Goal: Book appointment/travel/reservation

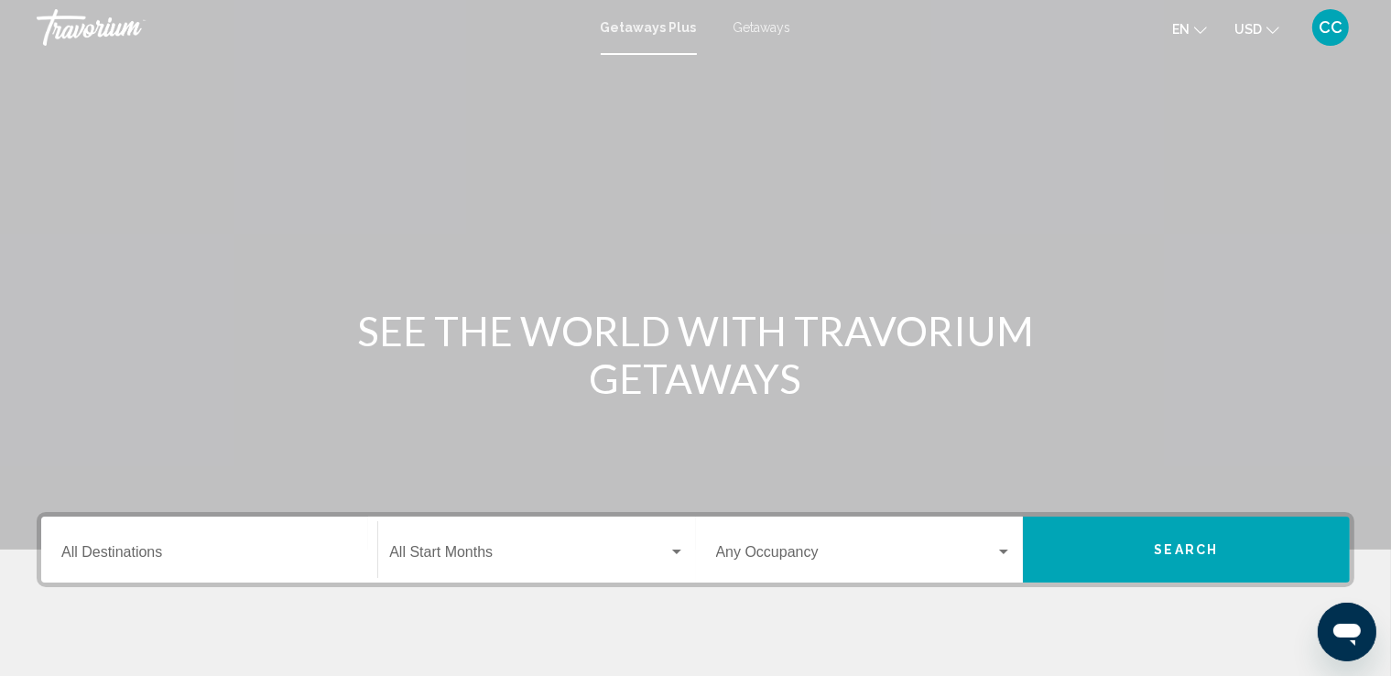
click at [644, 27] on span "Getaways Plus" at bounding box center [649, 27] width 96 height 15
click at [200, 560] on input "Destination All Destinations" at bounding box center [209, 556] width 296 height 16
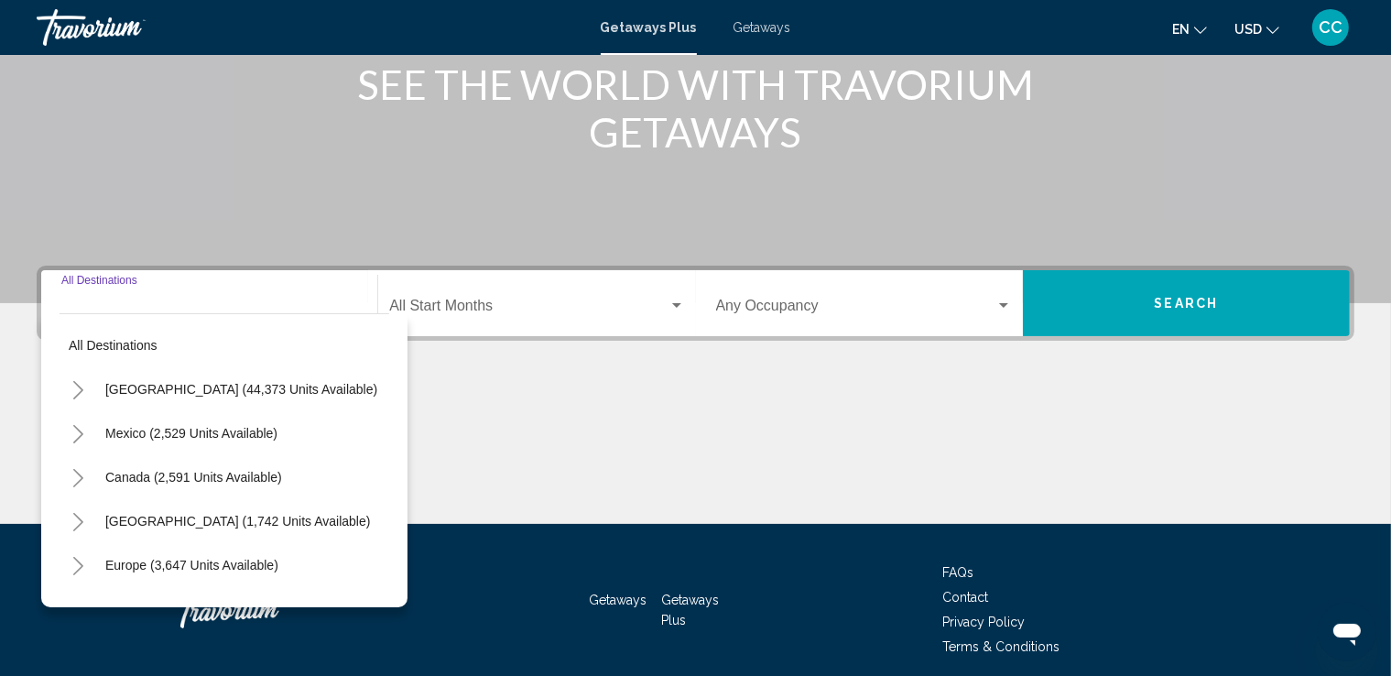
scroll to position [319, 0]
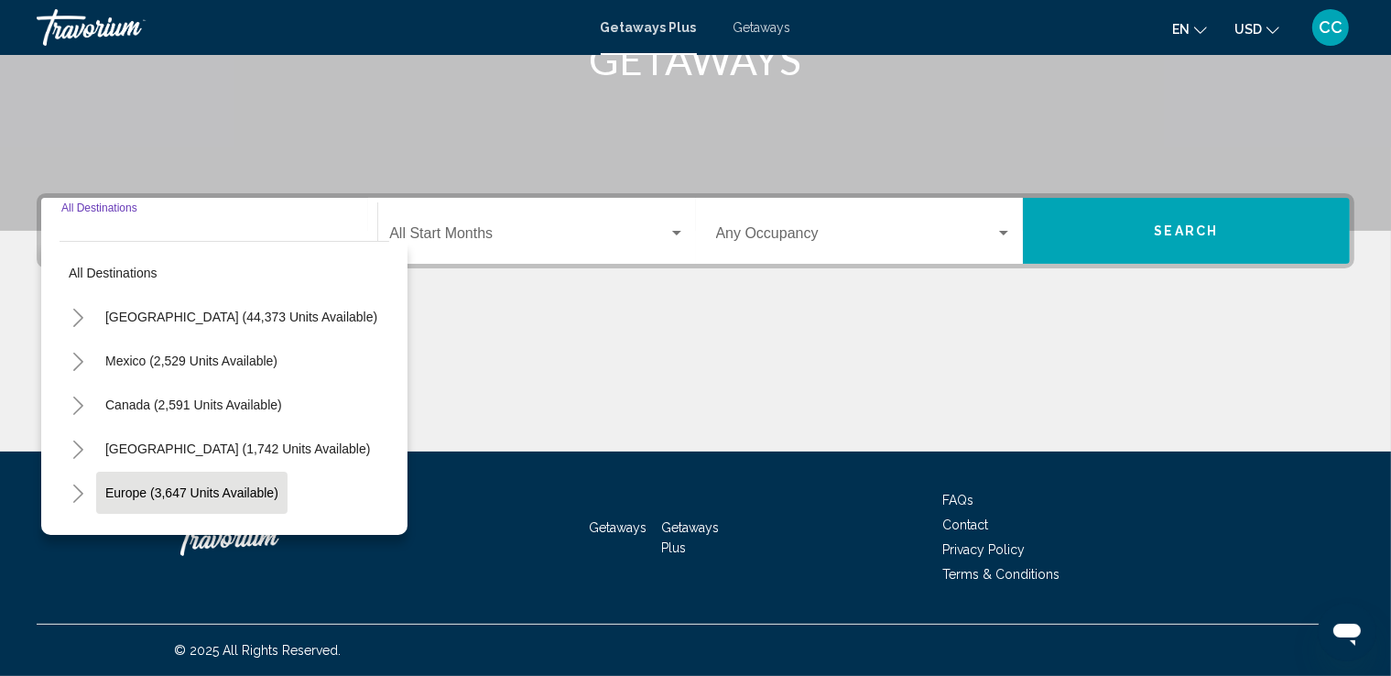
click at [224, 488] on span "Europe (3,647 units available)" at bounding box center [191, 492] width 173 height 15
type input "**********"
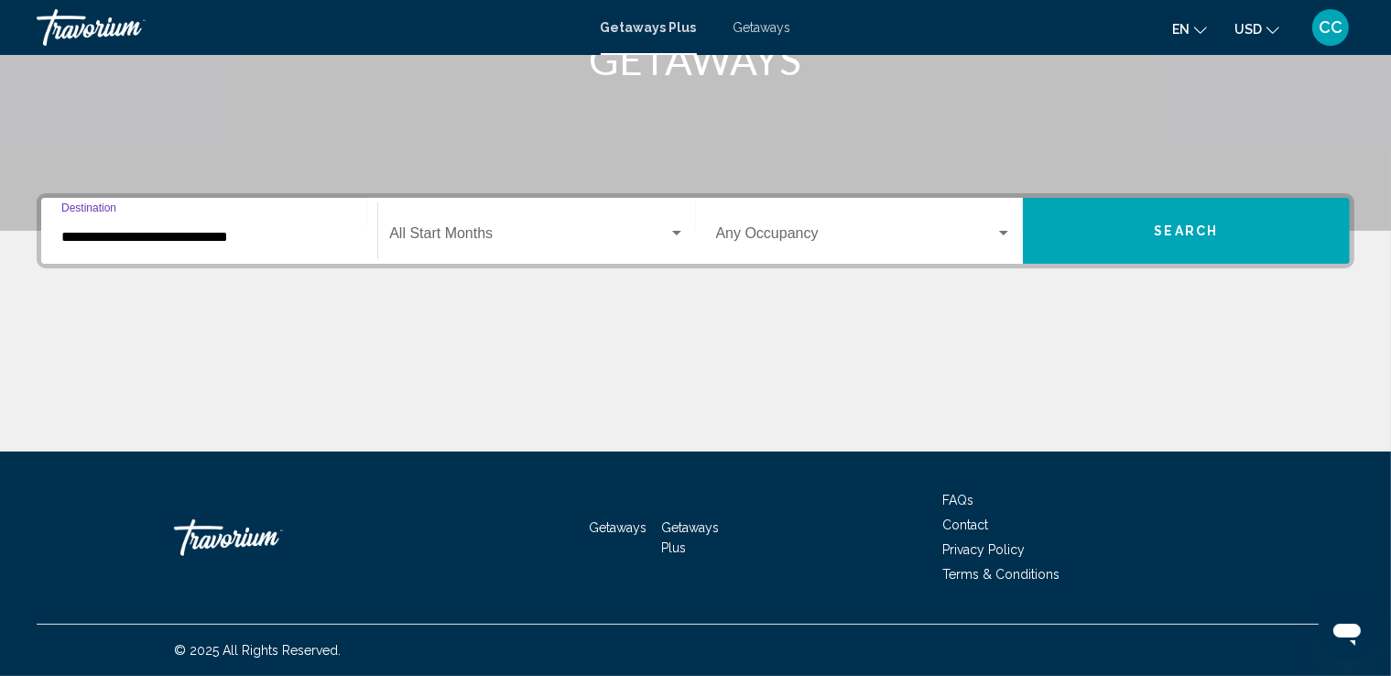
click at [1218, 231] on button "Search" at bounding box center [1186, 231] width 327 height 66
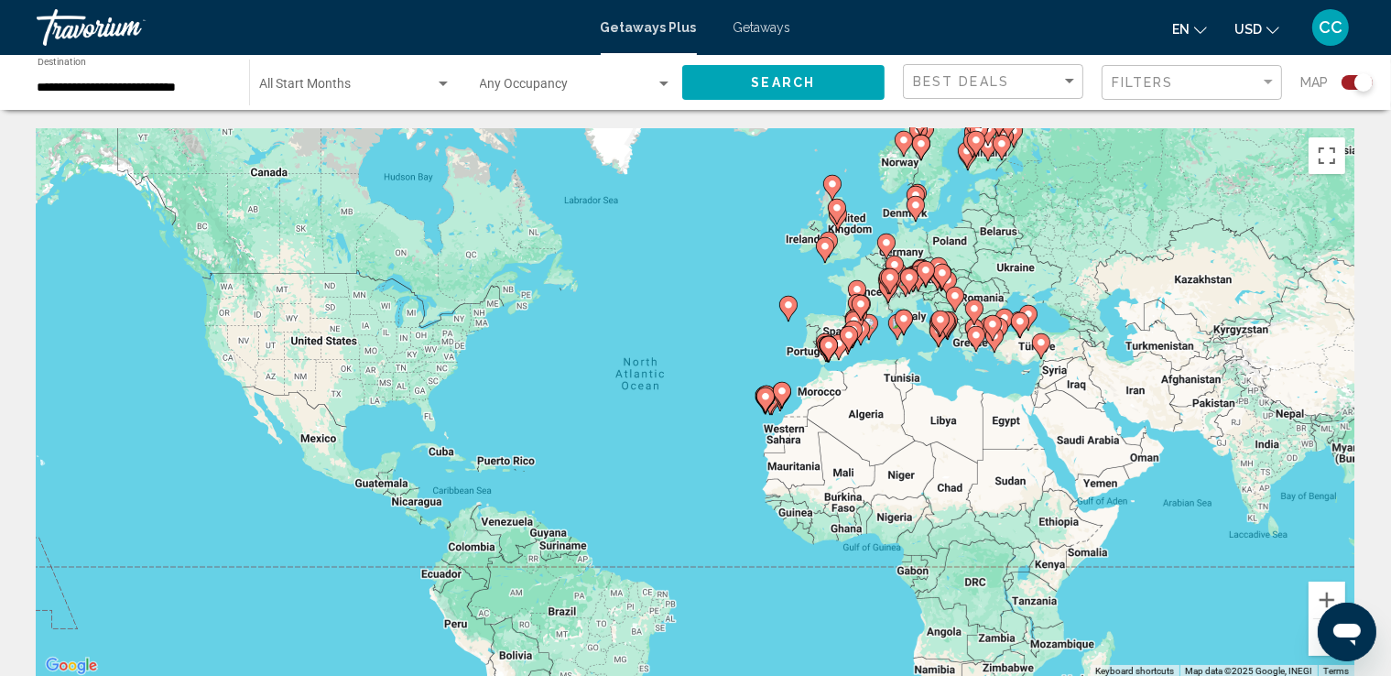
click at [824, 245] on image "Main content" at bounding box center [825, 246] width 11 height 11
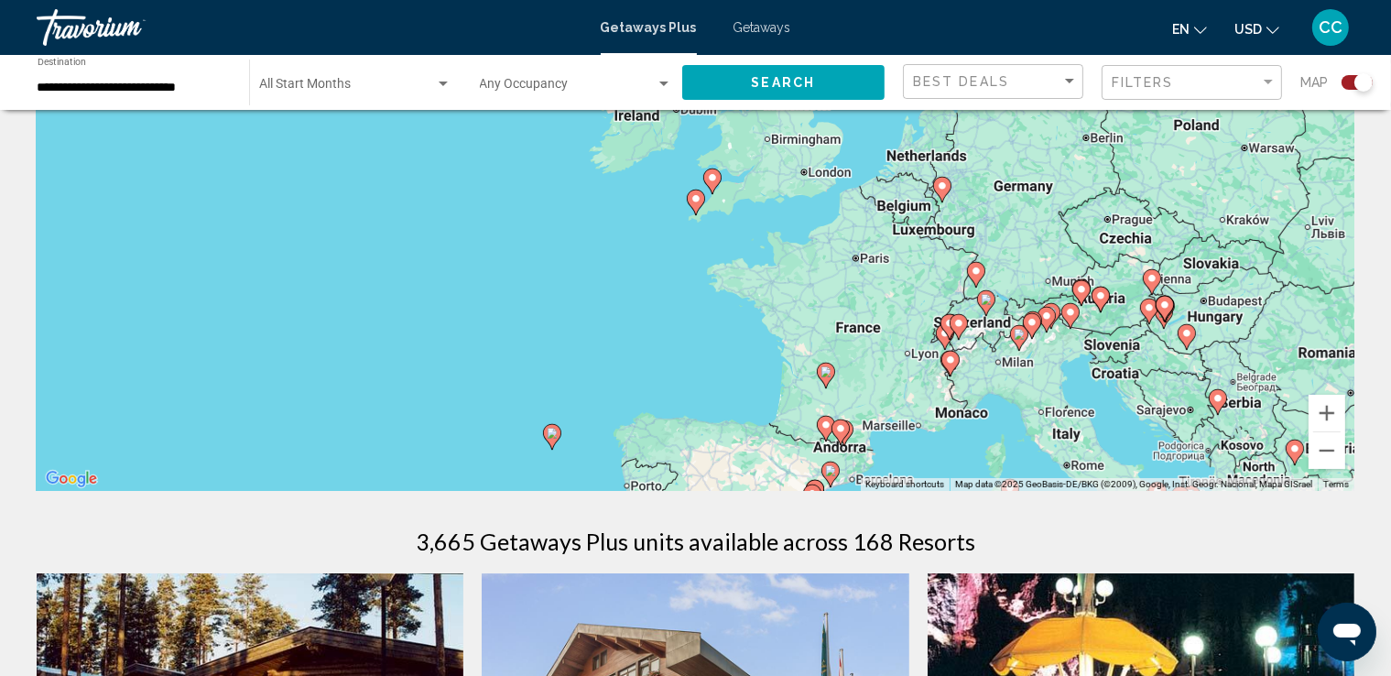
scroll to position [183, 0]
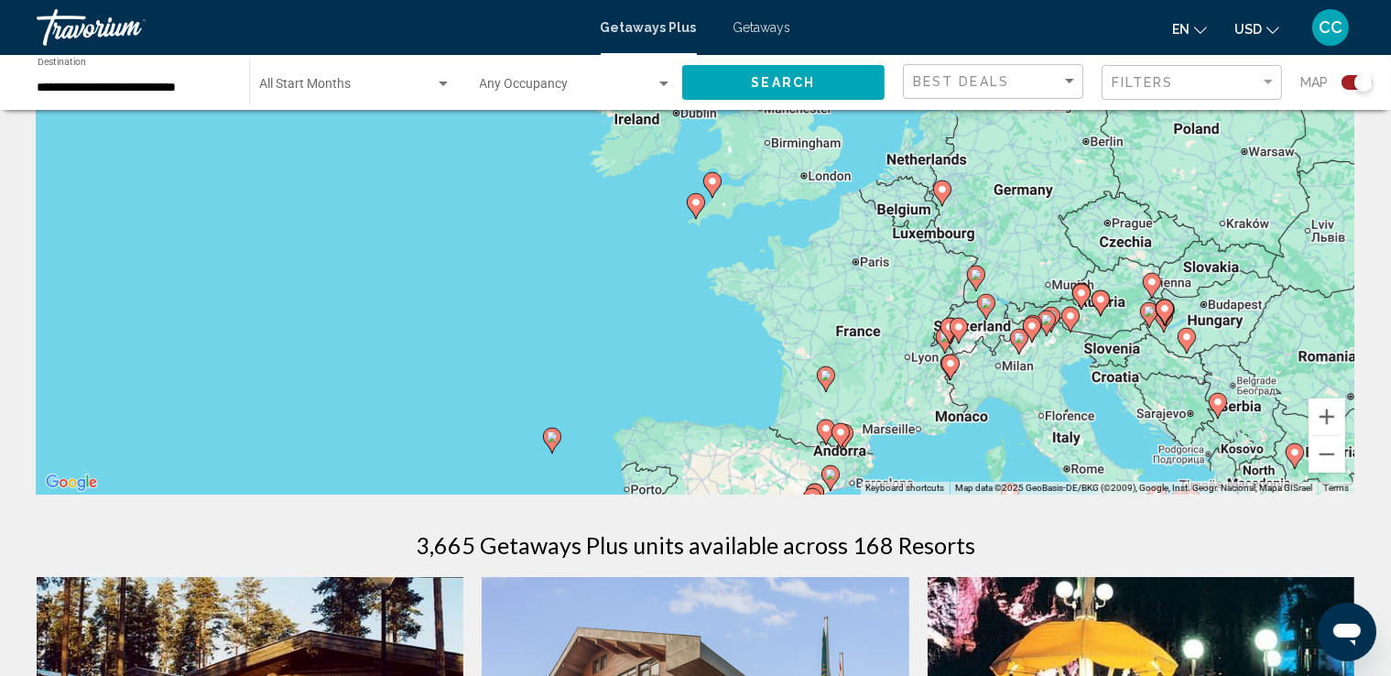
click at [956, 331] on image "Main content" at bounding box center [958, 326] width 11 height 11
type input "**********"
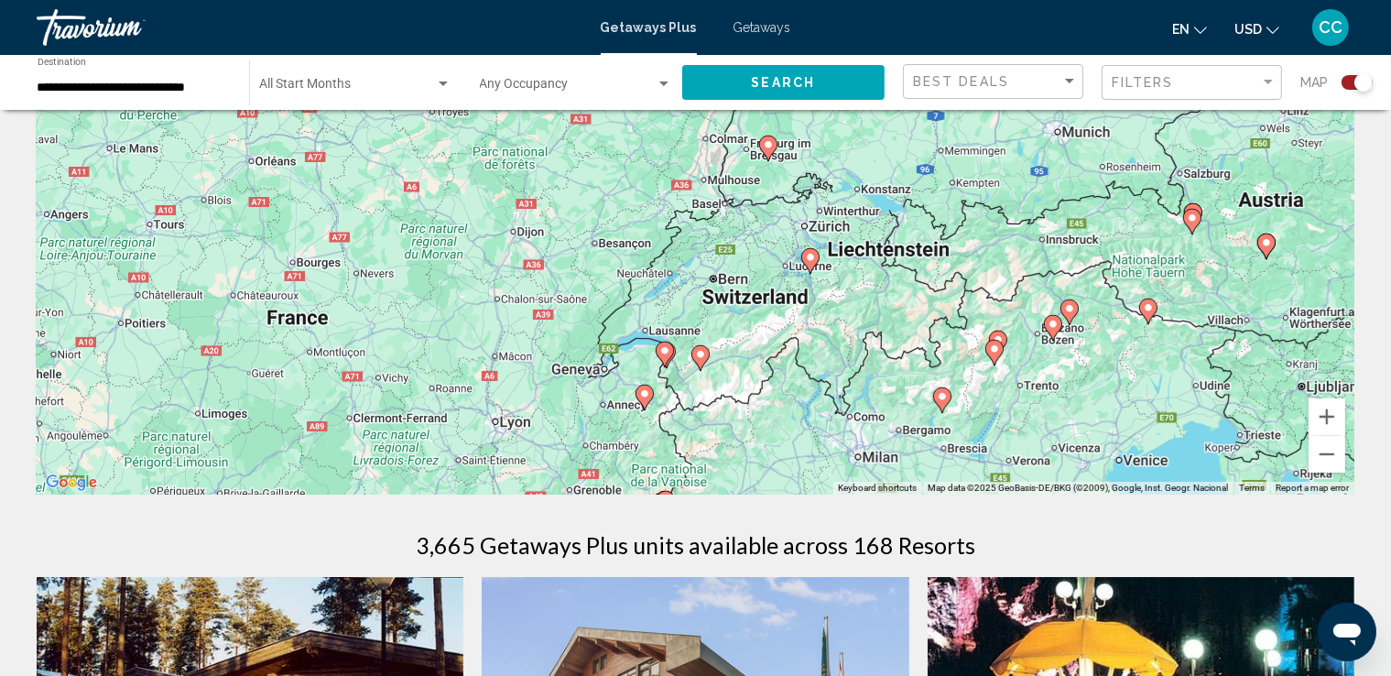
drag, startPoint x: 777, startPoint y: 297, endPoint x: 784, endPoint y: 450, distance: 153.1
click at [784, 450] on div "To navigate, press the arrow keys. To activate drag with keyboard, press Alt + …" at bounding box center [696, 219] width 1318 height 549
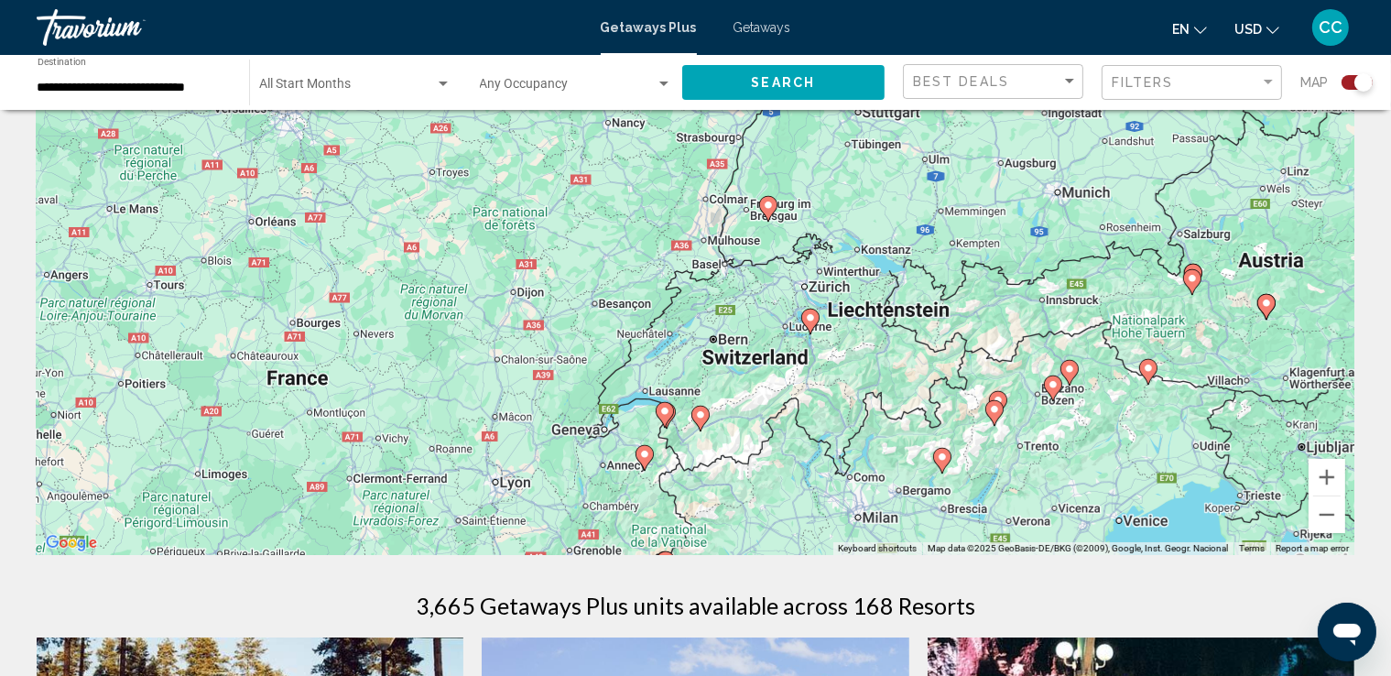
scroll to position [92, 0]
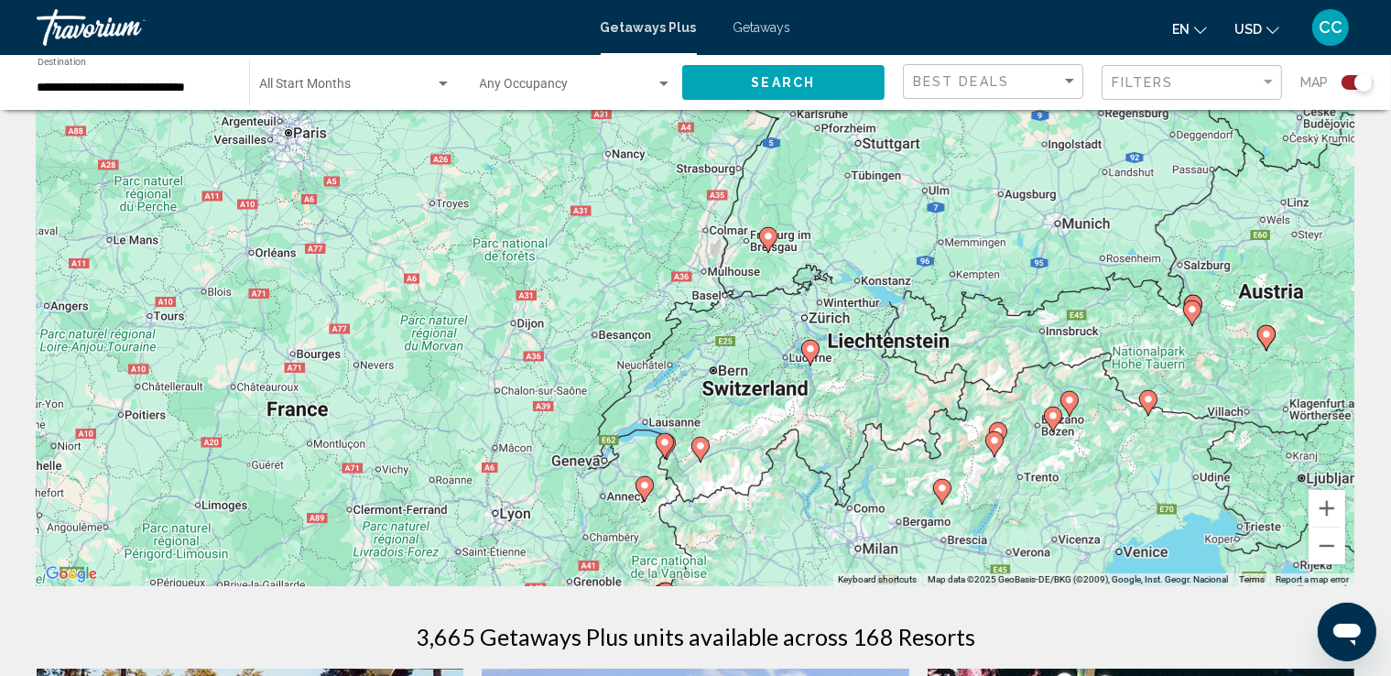
click at [667, 444] on image "Main content" at bounding box center [664, 442] width 11 height 11
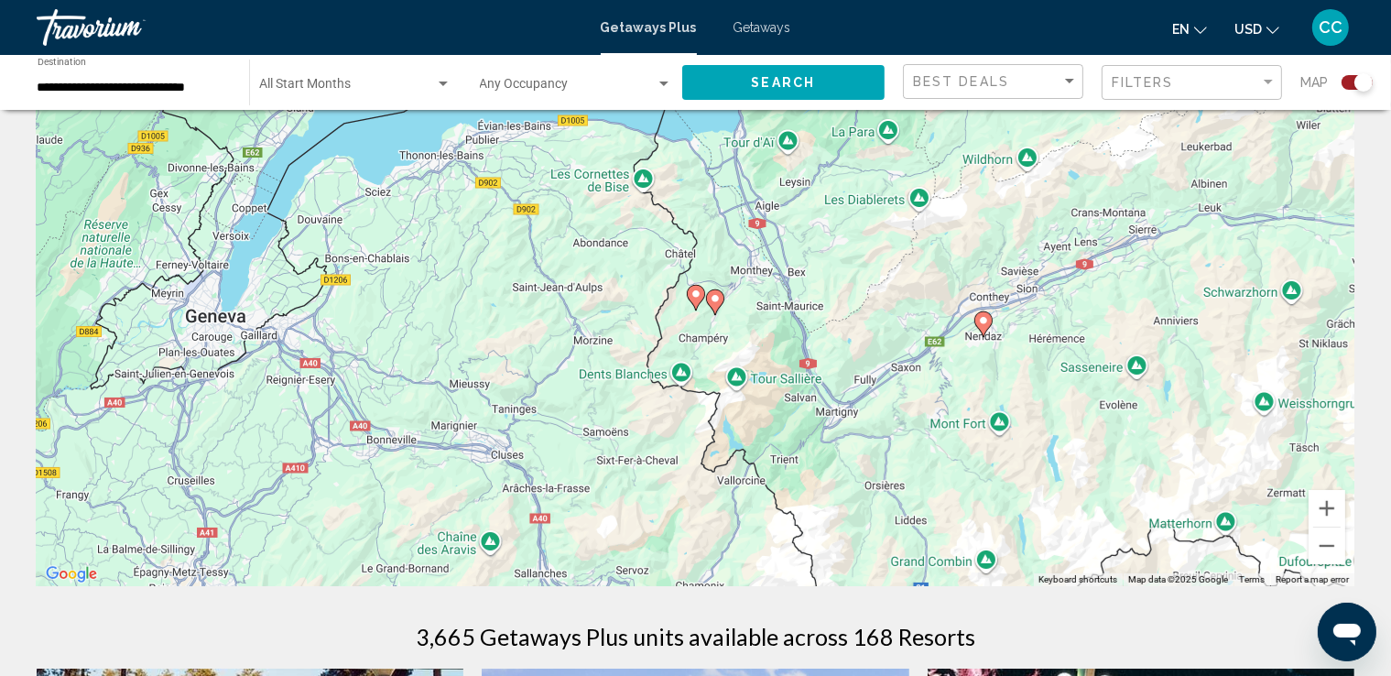
click at [695, 298] on image "Main content" at bounding box center [695, 293] width 11 height 11
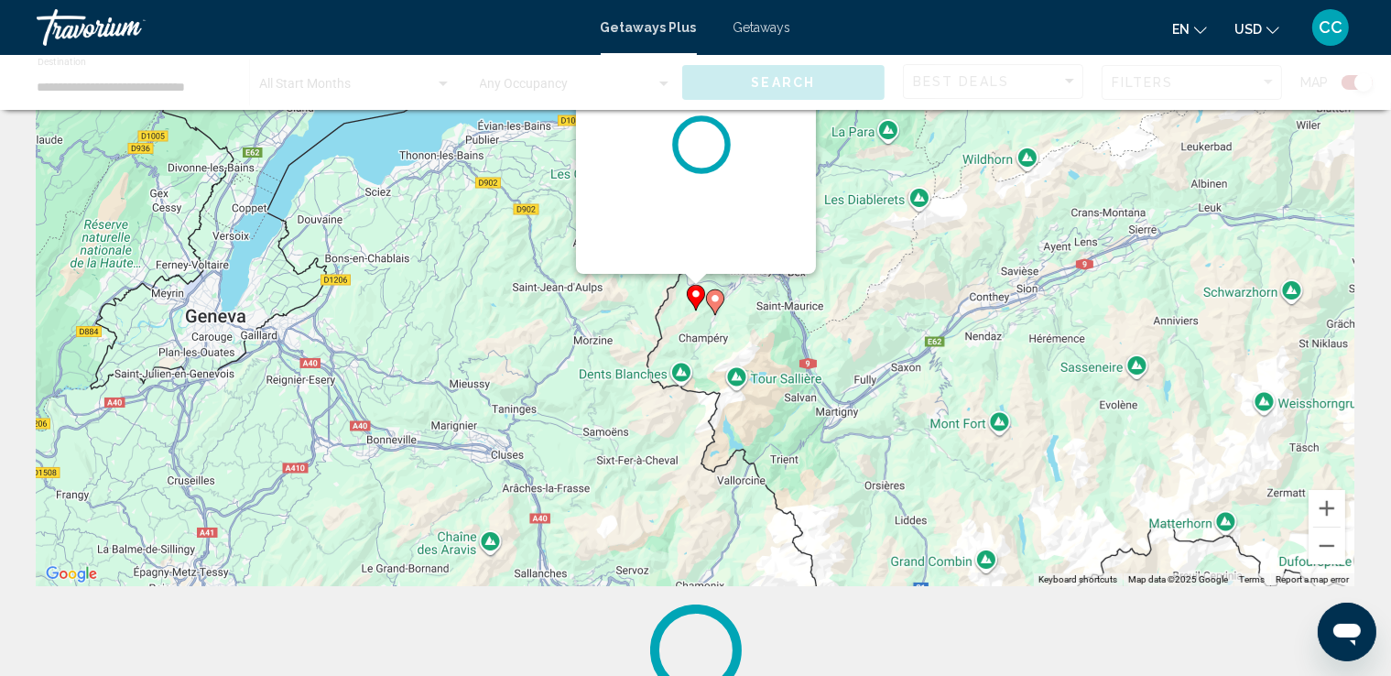
scroll to position [0, 0]
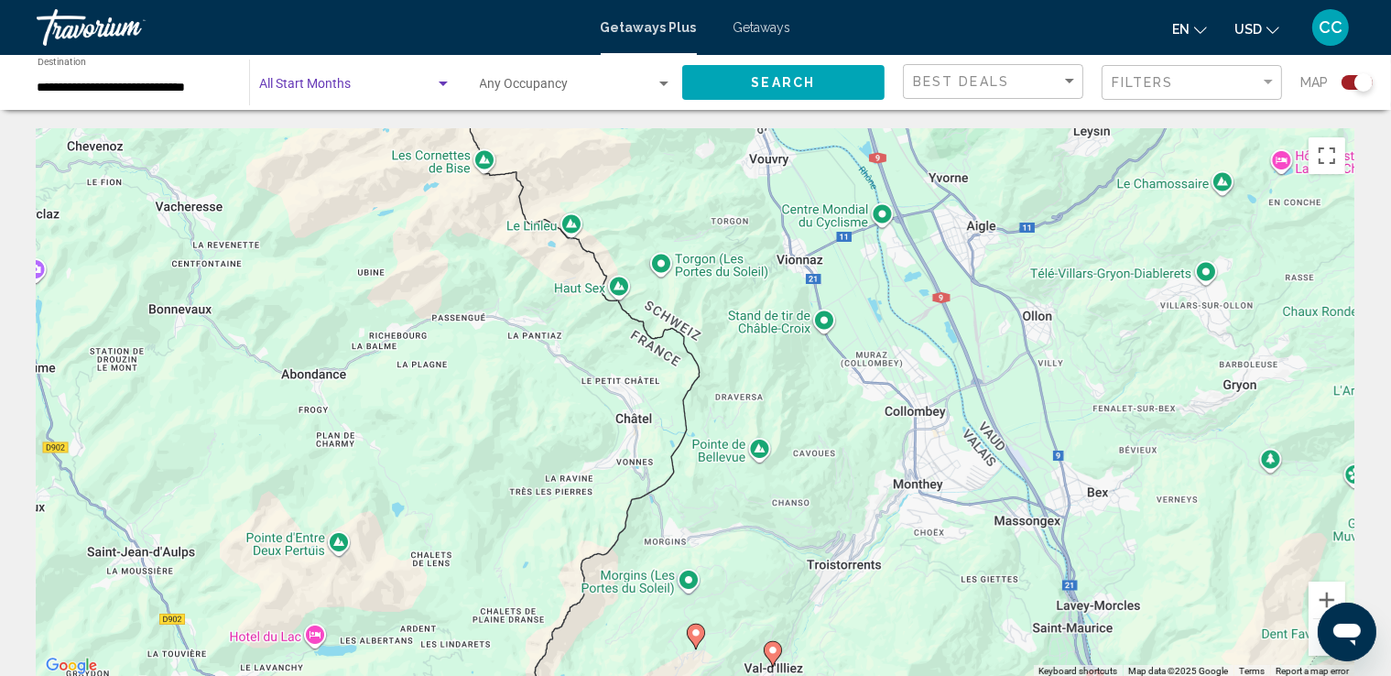
click at [437, 84] on div "Search widget" at bounding box center [443, 84] width 16 height 15
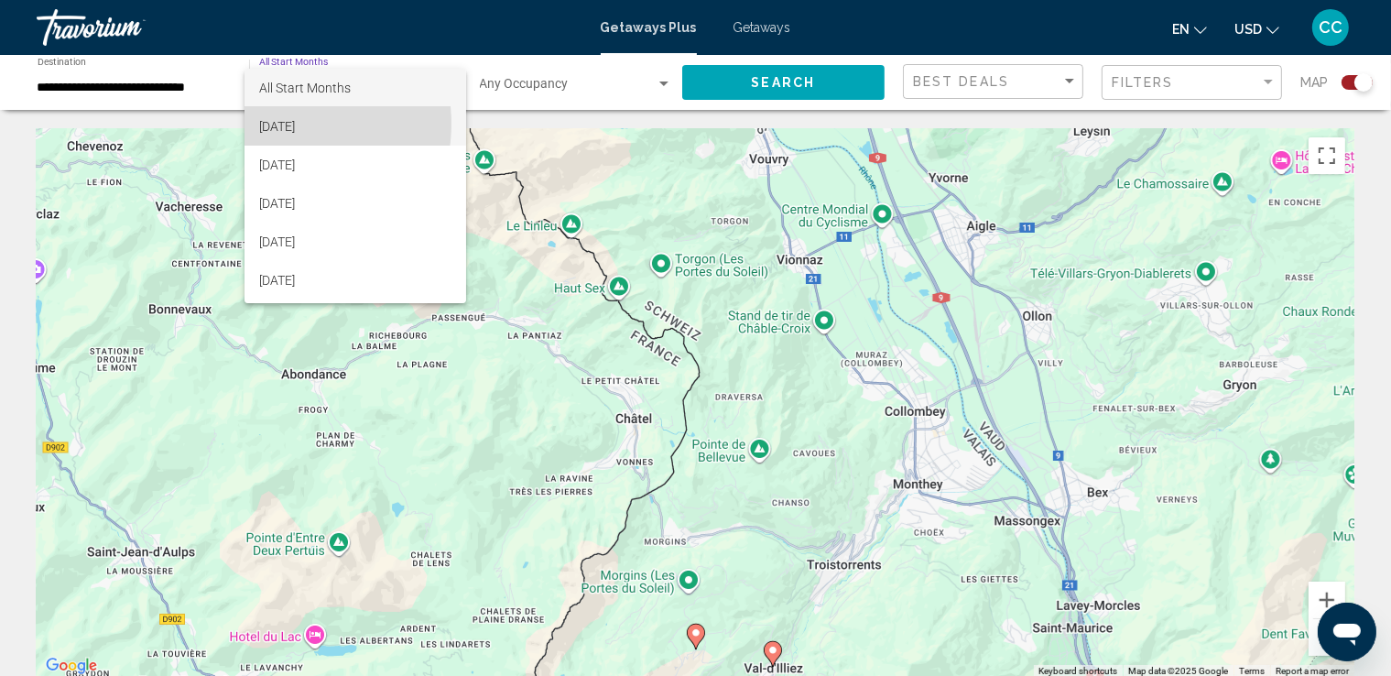
click at [277, 124] on span "[DATE]" at bounding box center [355, 126] width 192 height 38
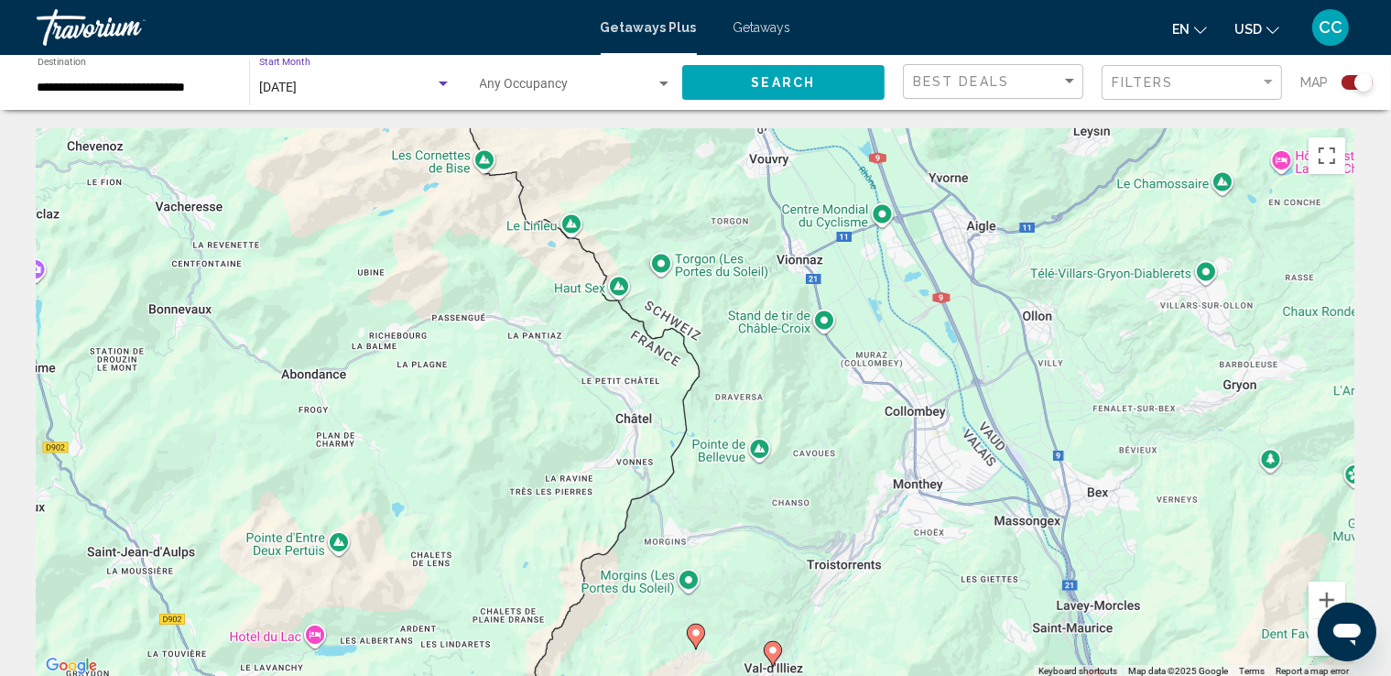
click at [443, 85] on div "Search widget" at bounding box center [443, 83] width 9 height 5
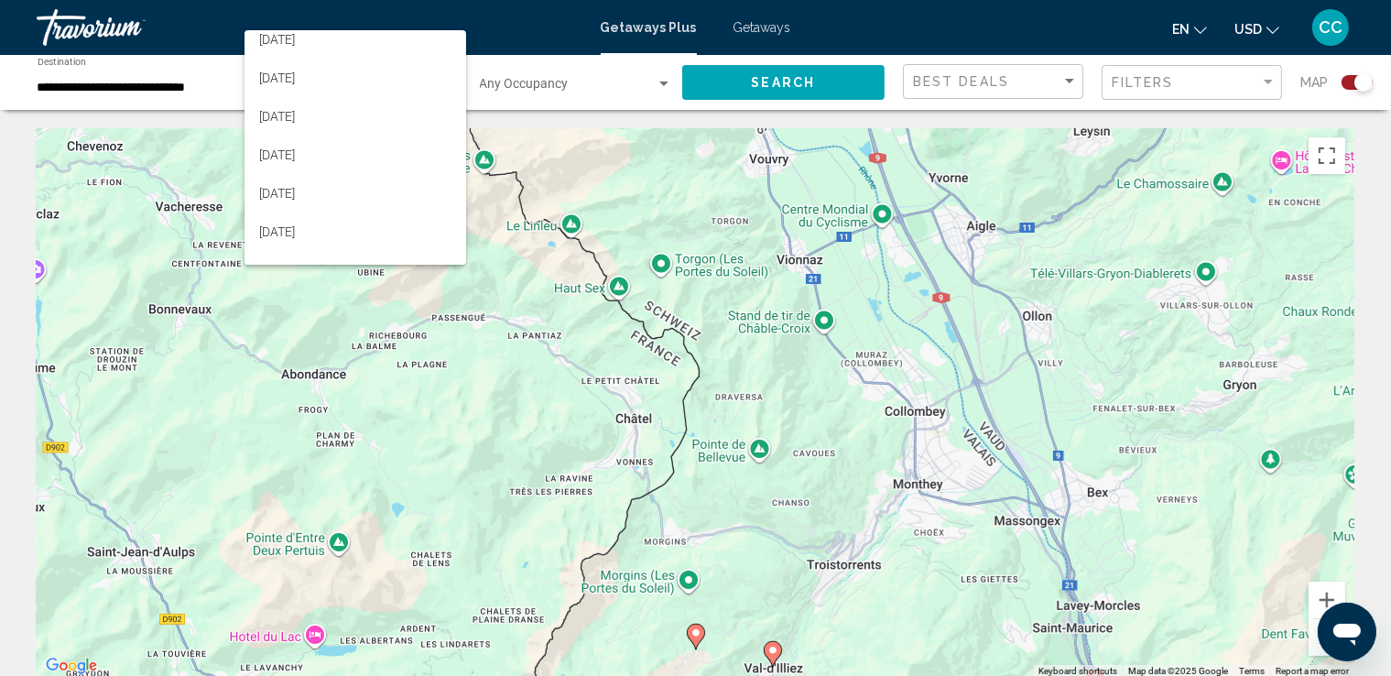
scroll to position [111, 0]
click at [1319, 642] on div "Open messaging window" at bounding box center [1346, 630] width 55 height 55
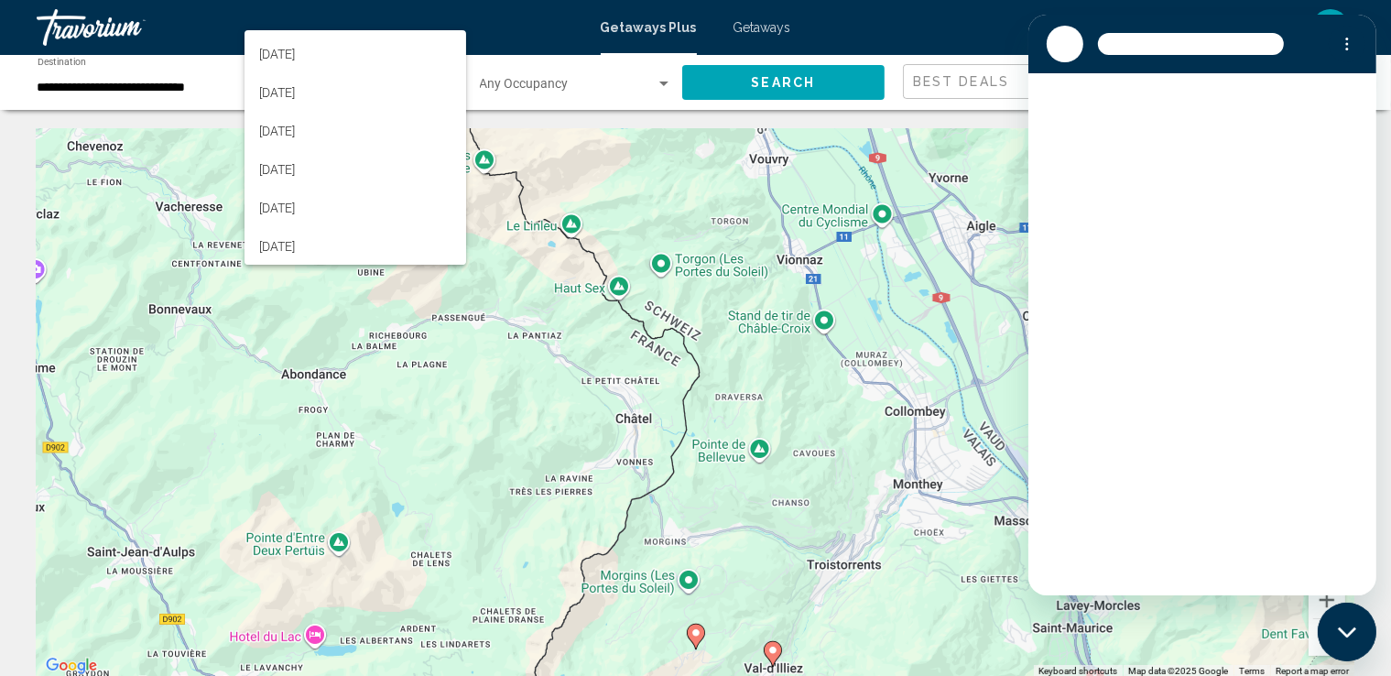
scroll to position [0, 0]
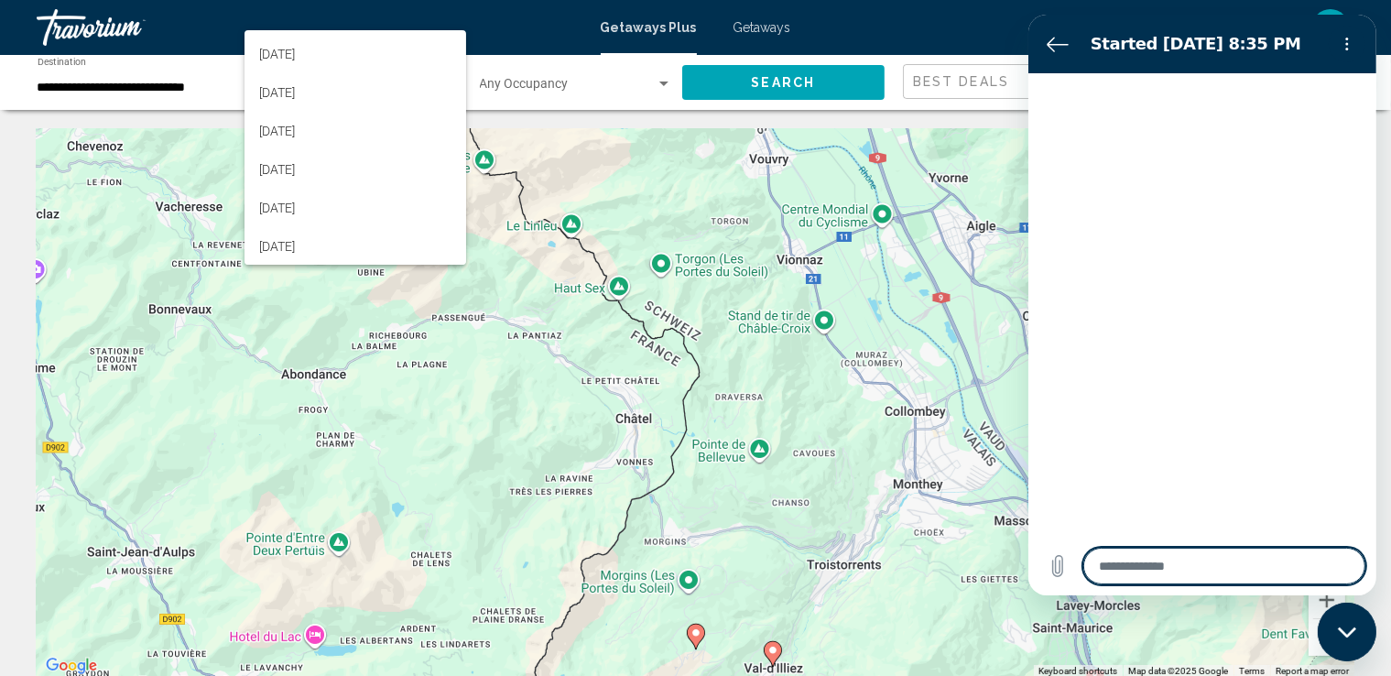
type textarea "*"
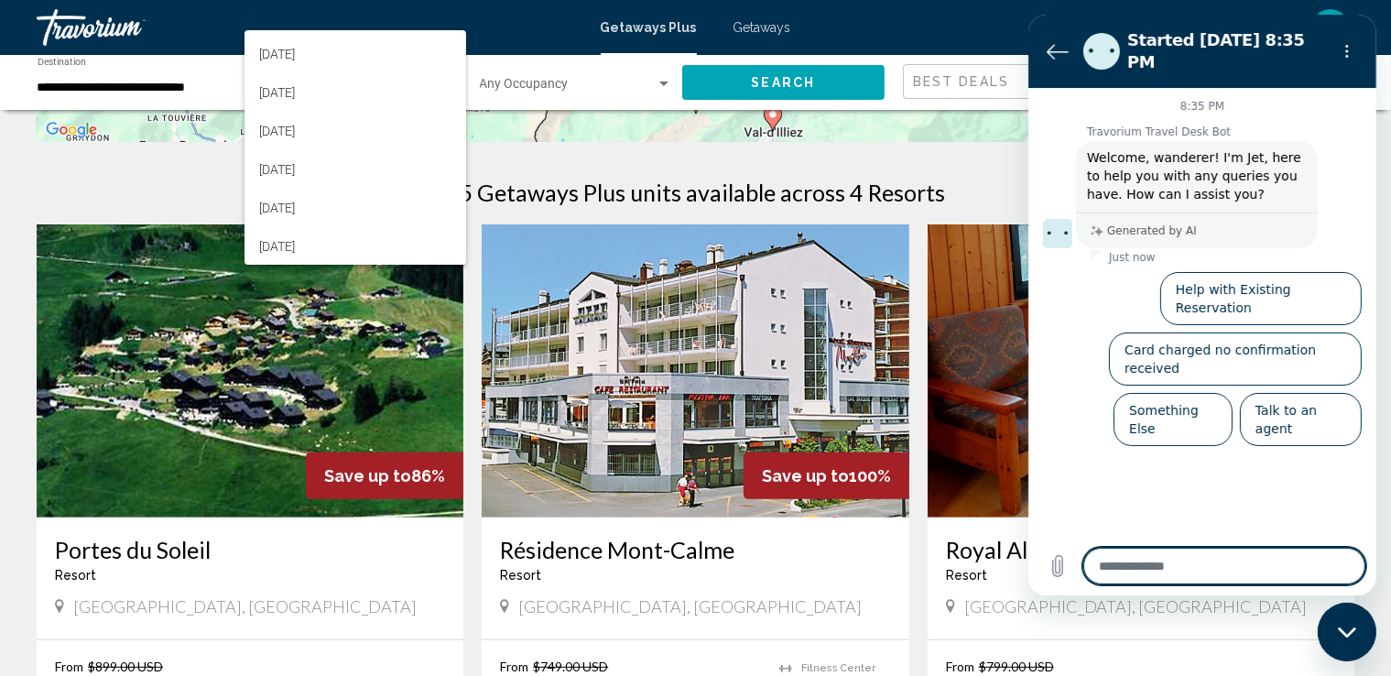
scroll to position [538, 0]
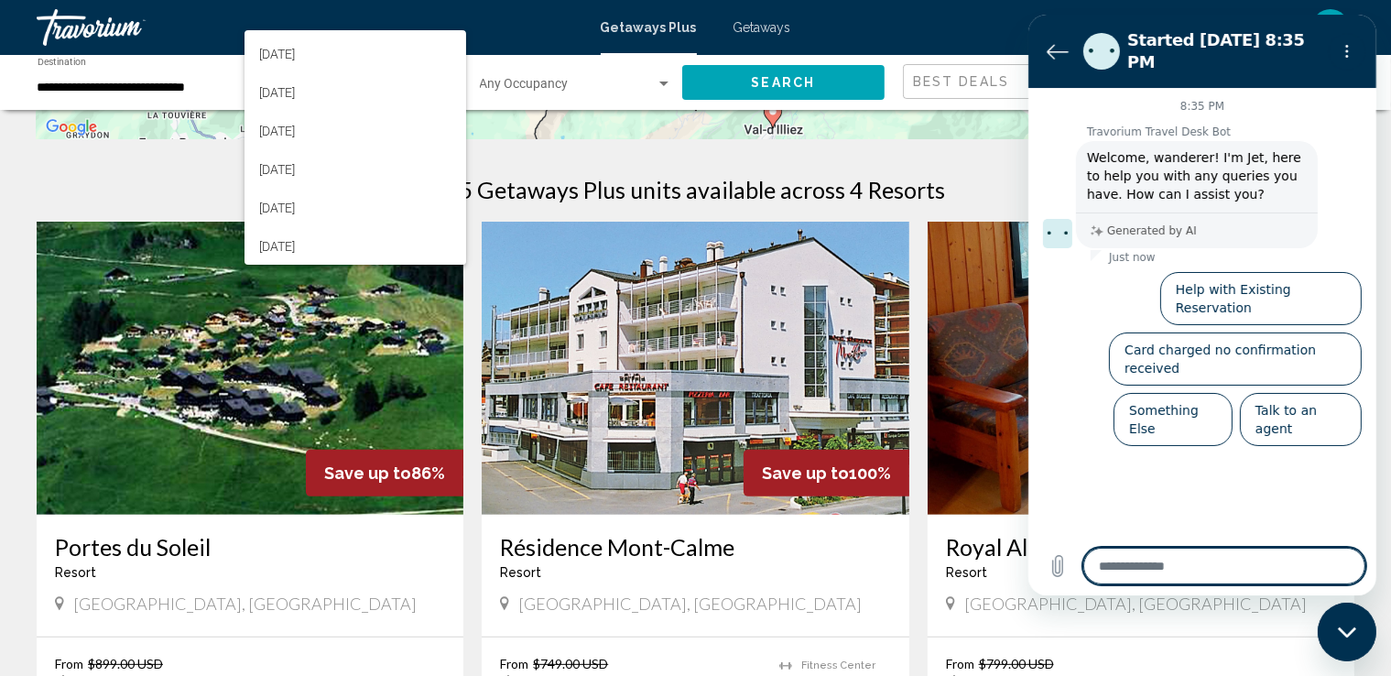
click at [822, 577] on div at bounding box center [695, 338] width 1391 height 676
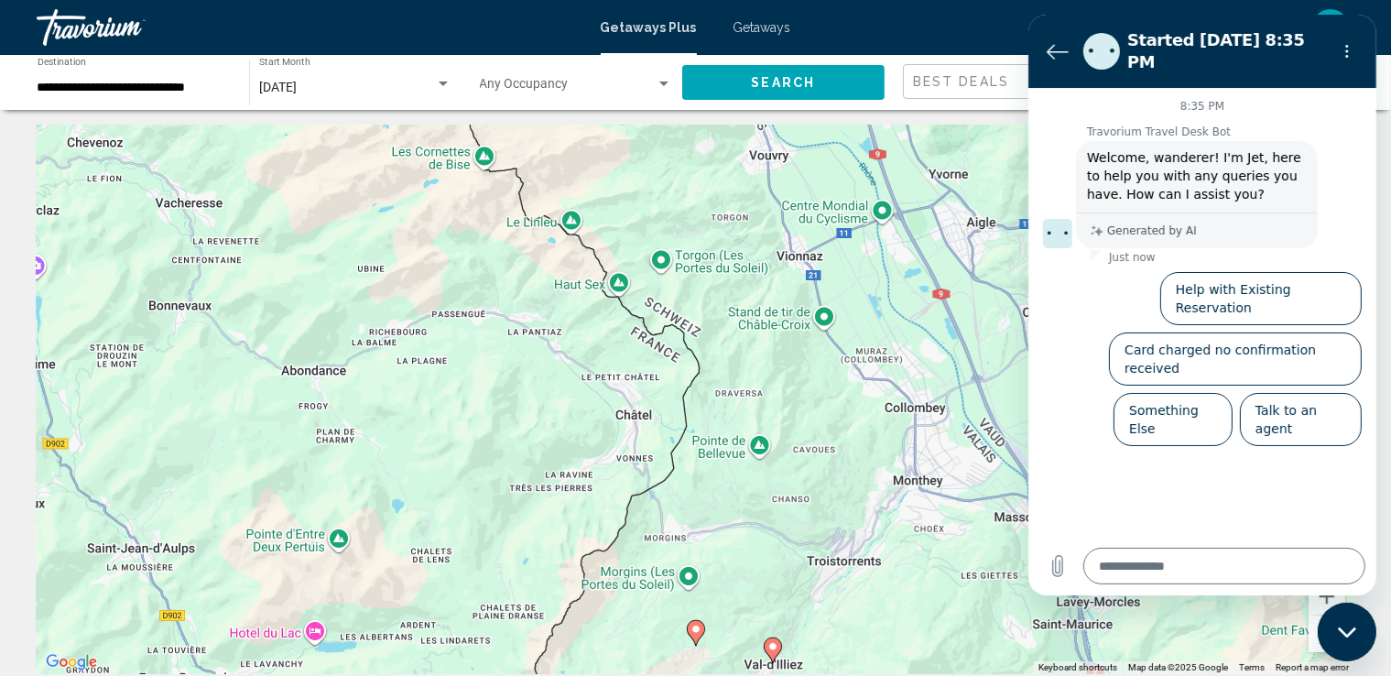
scroll to position [0, 0]
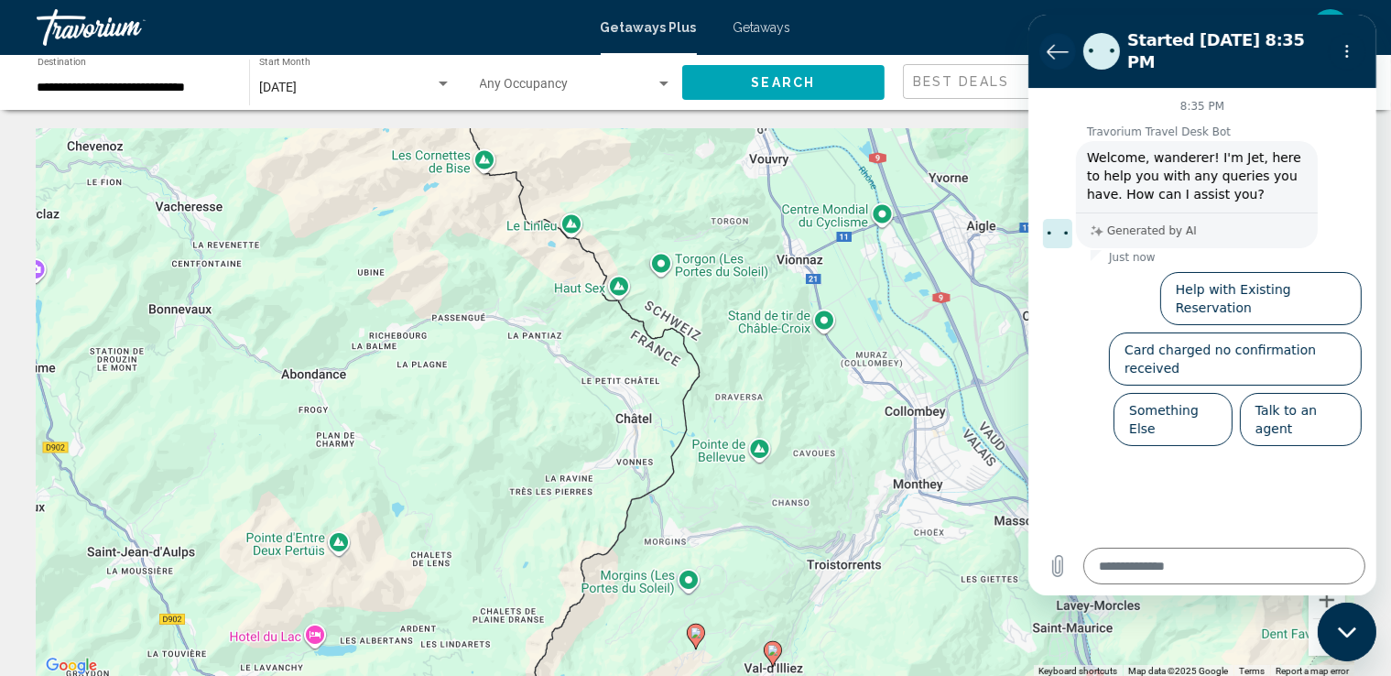
click at [1048, 40] on icon "Back to the conversation list" at bounding box center [1057, 51] width 22 height 22
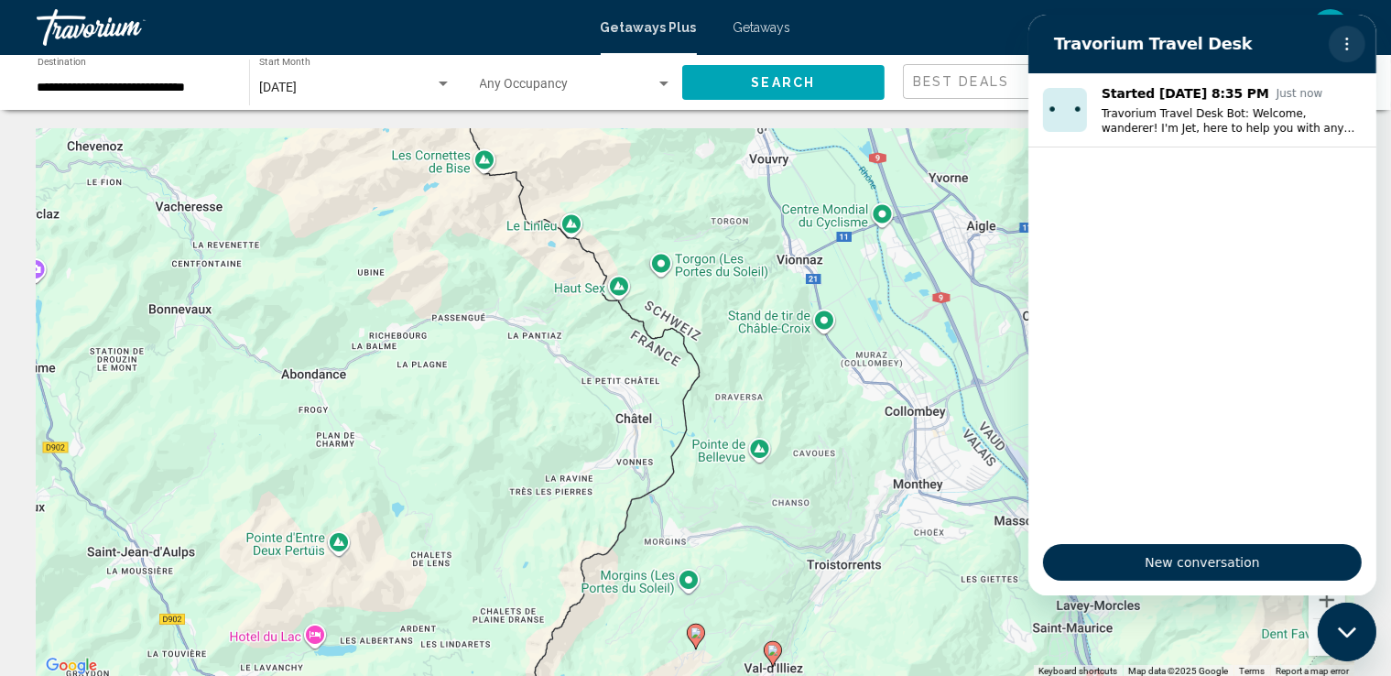
click at [1344, 41] on icon "Options menu" at bounding box center [1346, 44] width 15 height 15
drag, startPoint x: 1388, startPoint y: 262, endPoint x: 308, endPoint y: 247, distance: 1080.6
click at [765, 382] on div "To activate drag with keyboard, press Alt + Enter. Once in keyboard drag state,…" at bounding box center [696, 402] width 1318 height 549
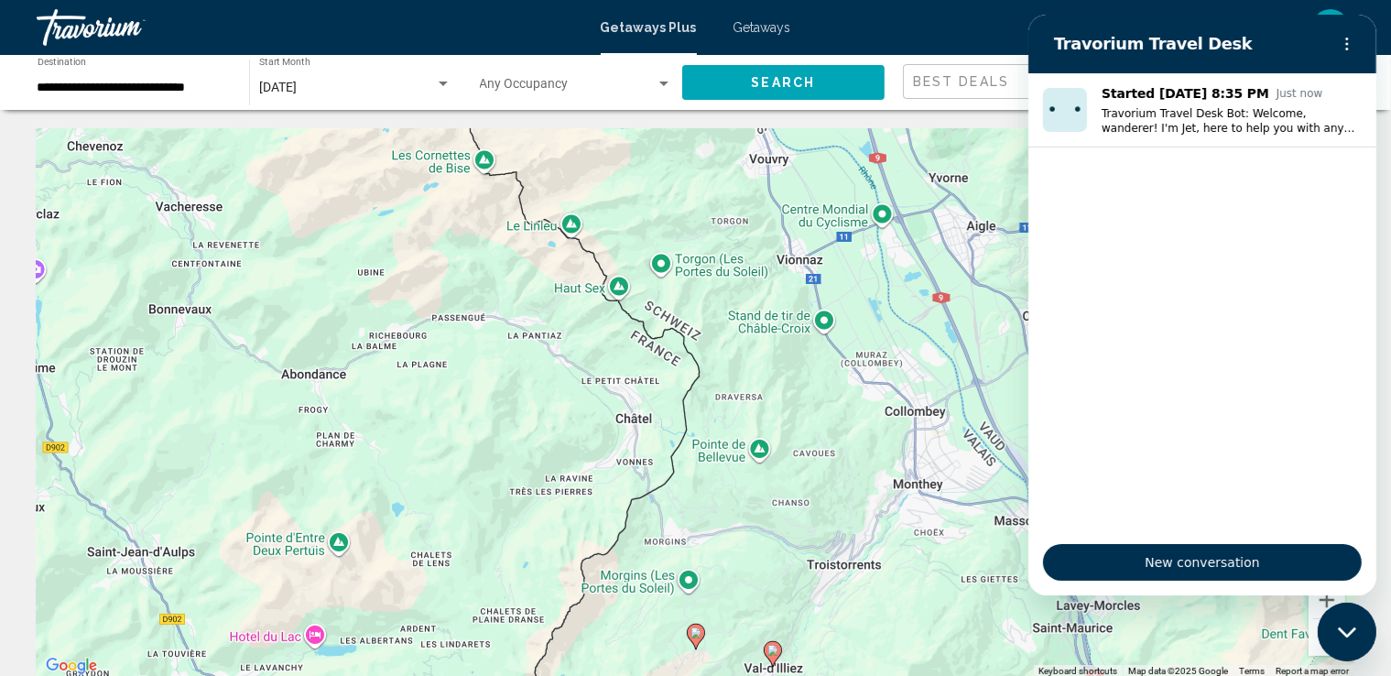
click at [1342, 633] on icon "Close messaging window" at bounding box center [1345, 630] width 18 height 10
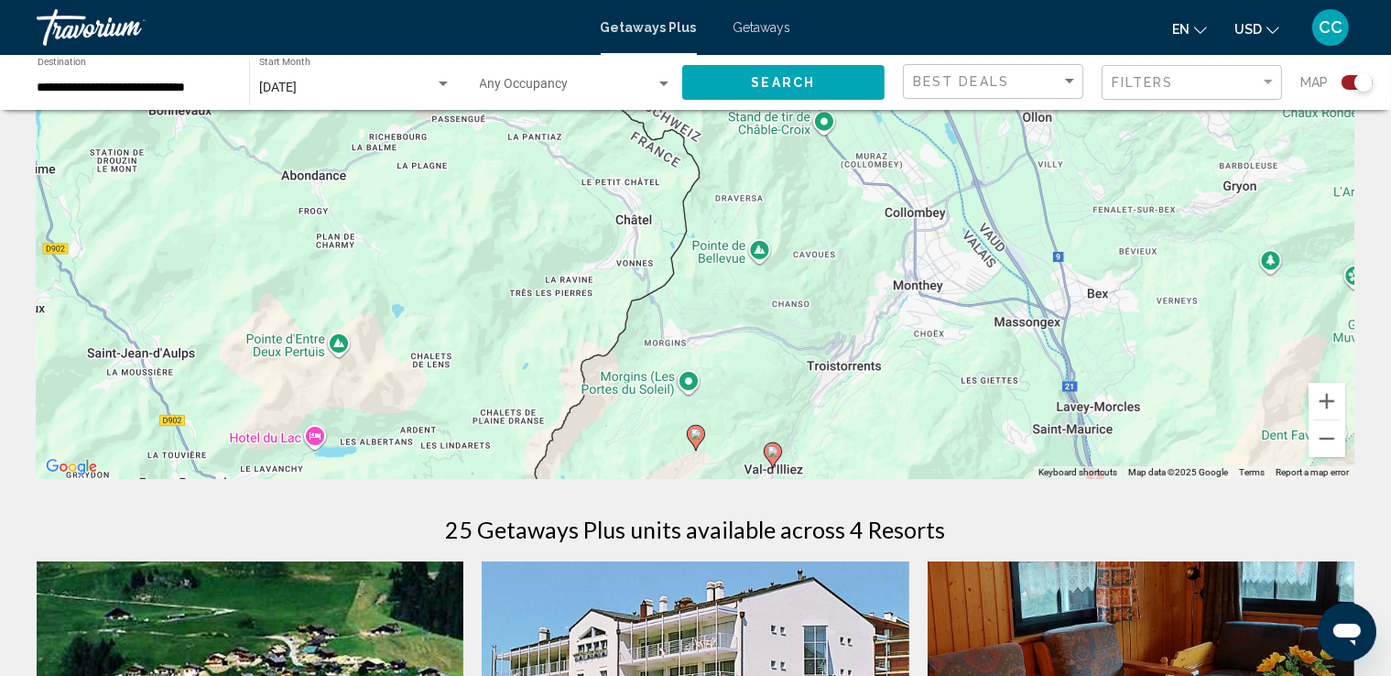
scroll to position [366, 0]
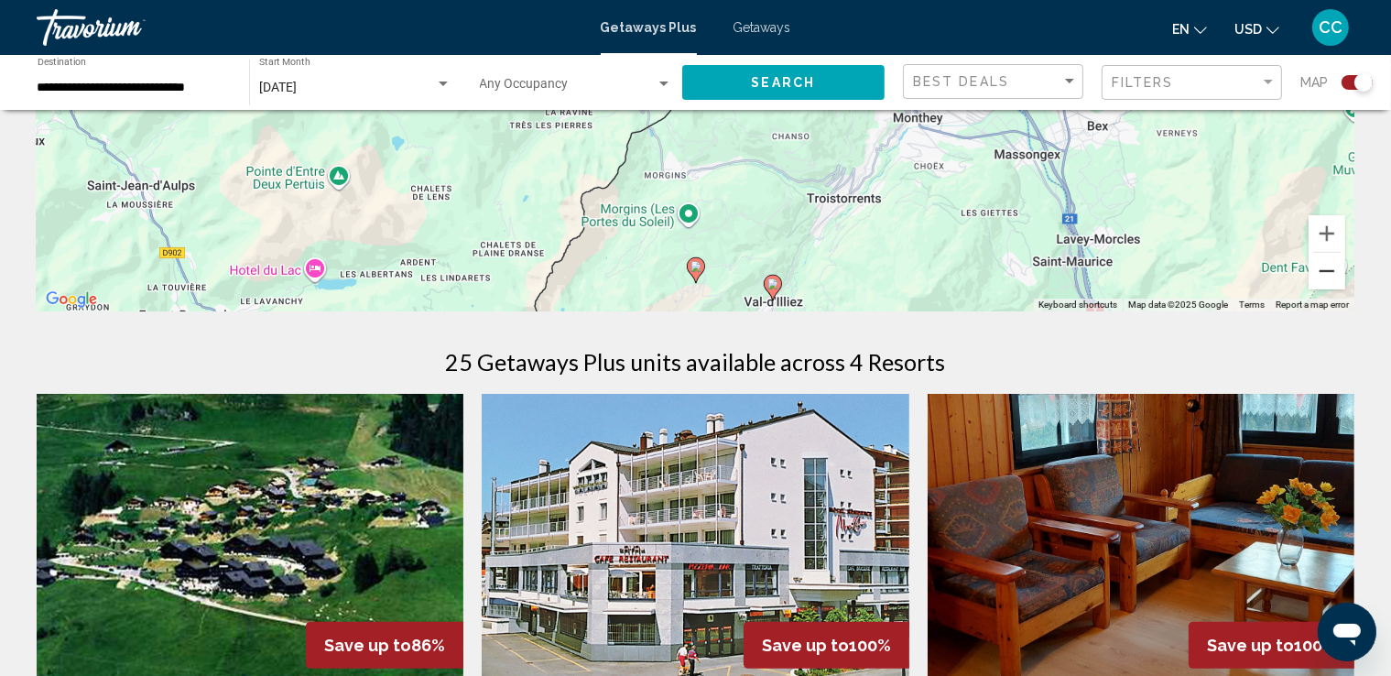
click at [1333, 276] on button "Zoom out" at bounding box center [1327, 271] width 37 height 37
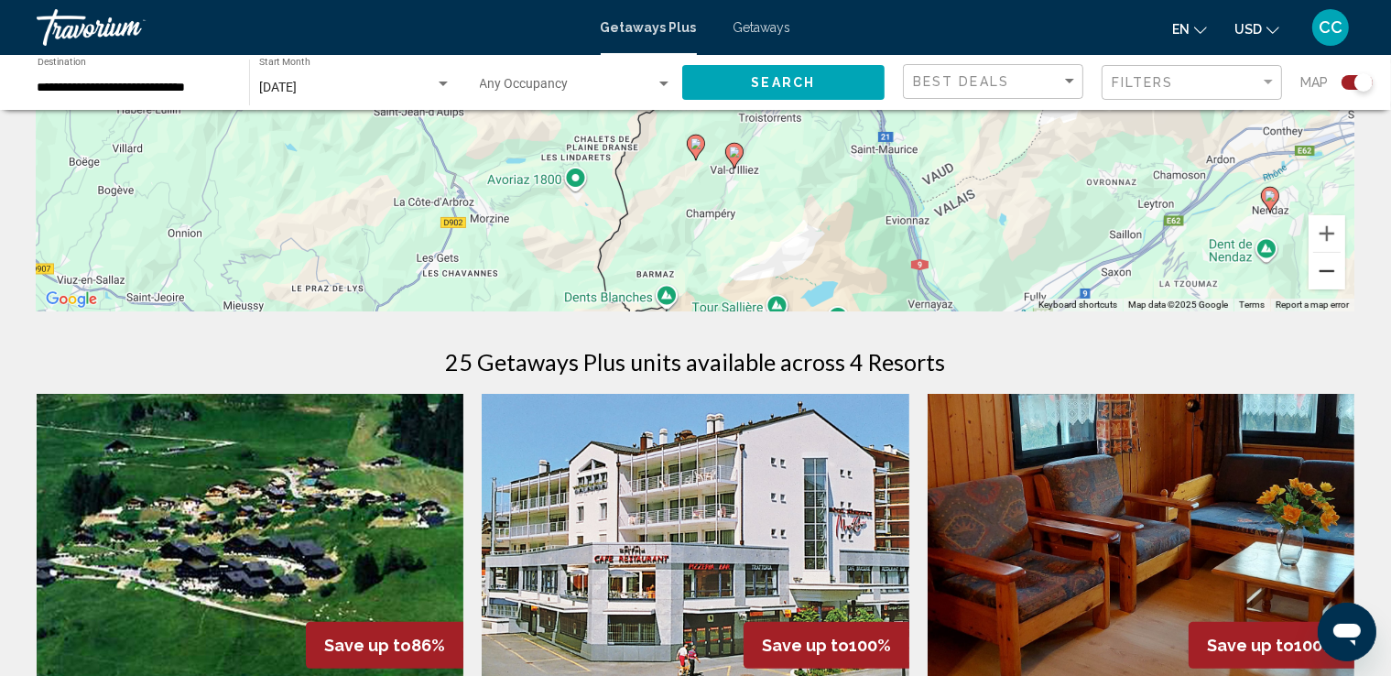
click at [1333, 273] on button "Zoom out" at bounding box center [1327, 271] width 37 height 37
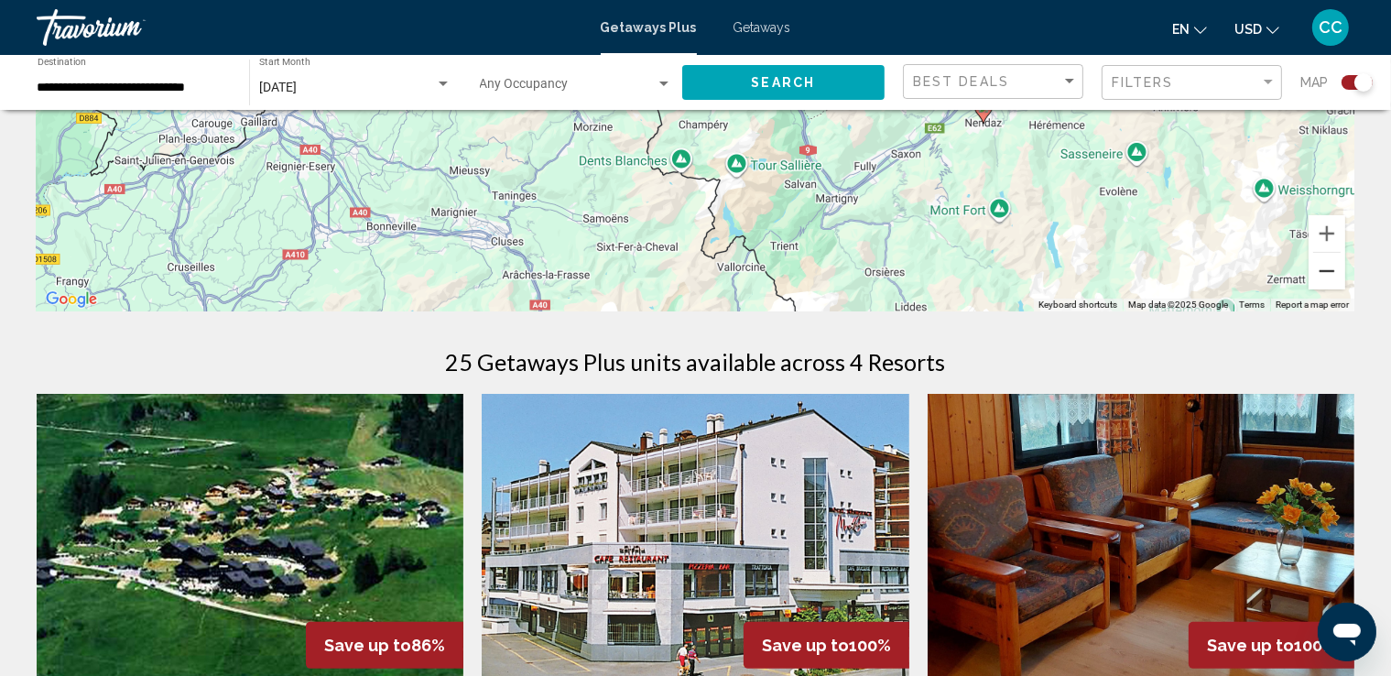
click at [1329, 271] on button "Zoom out" at bounding box center [1327, 271] width 37 height 37
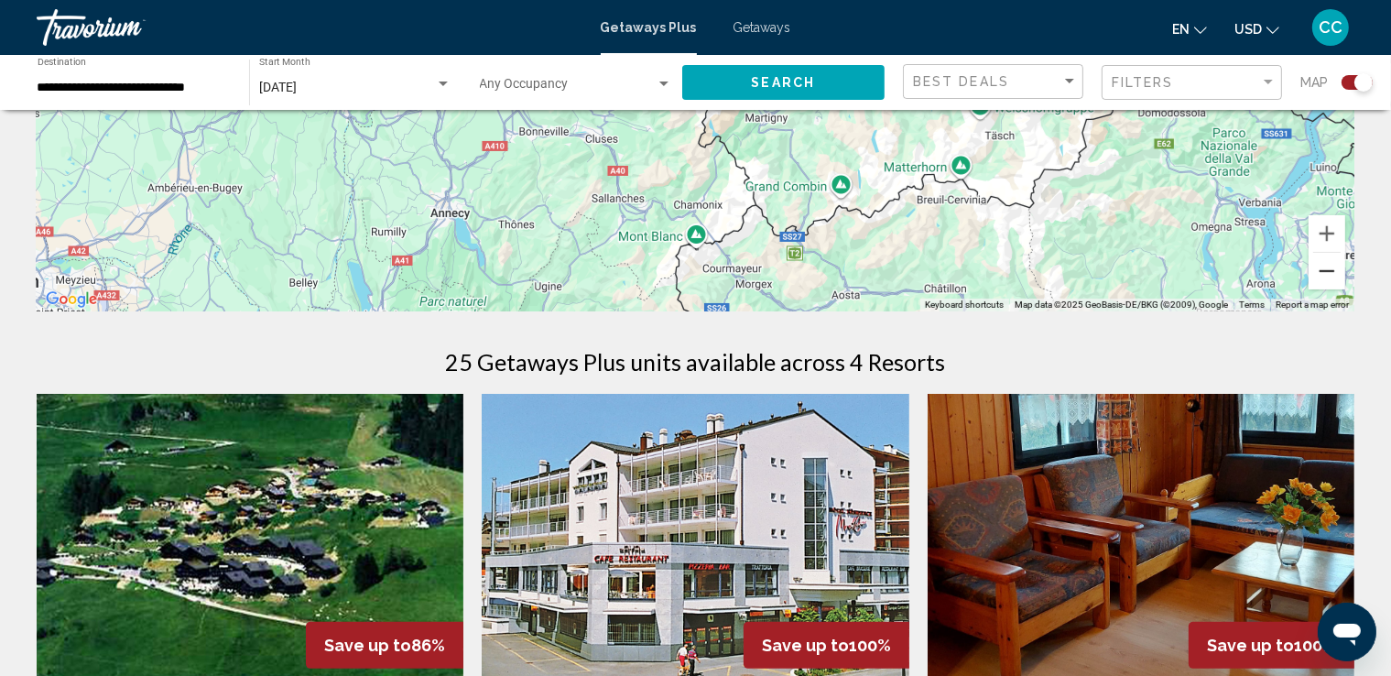
click at [1329, 271] on button "Zoom out" at bounding box center [1327, 271] width 37 height 37
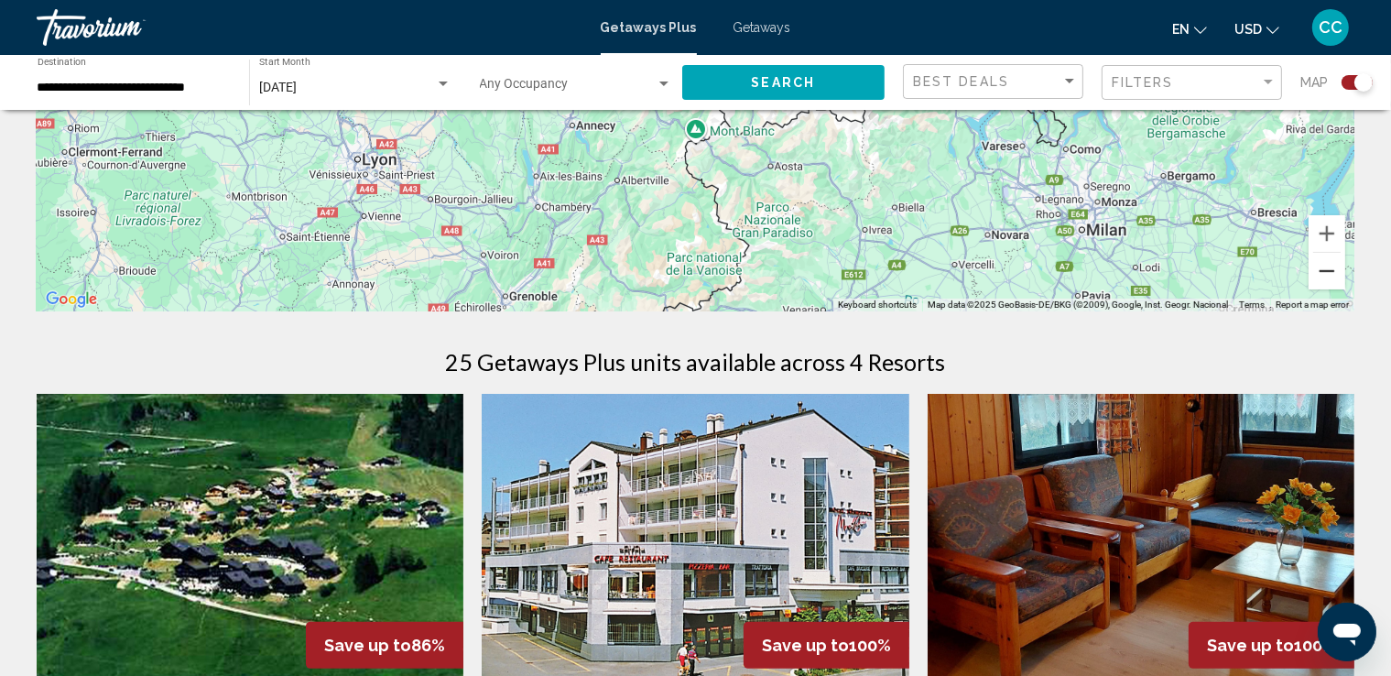
click at [1328, 266] on button "Zoom out" at bounding box center [1327, 271] width 37 height 37
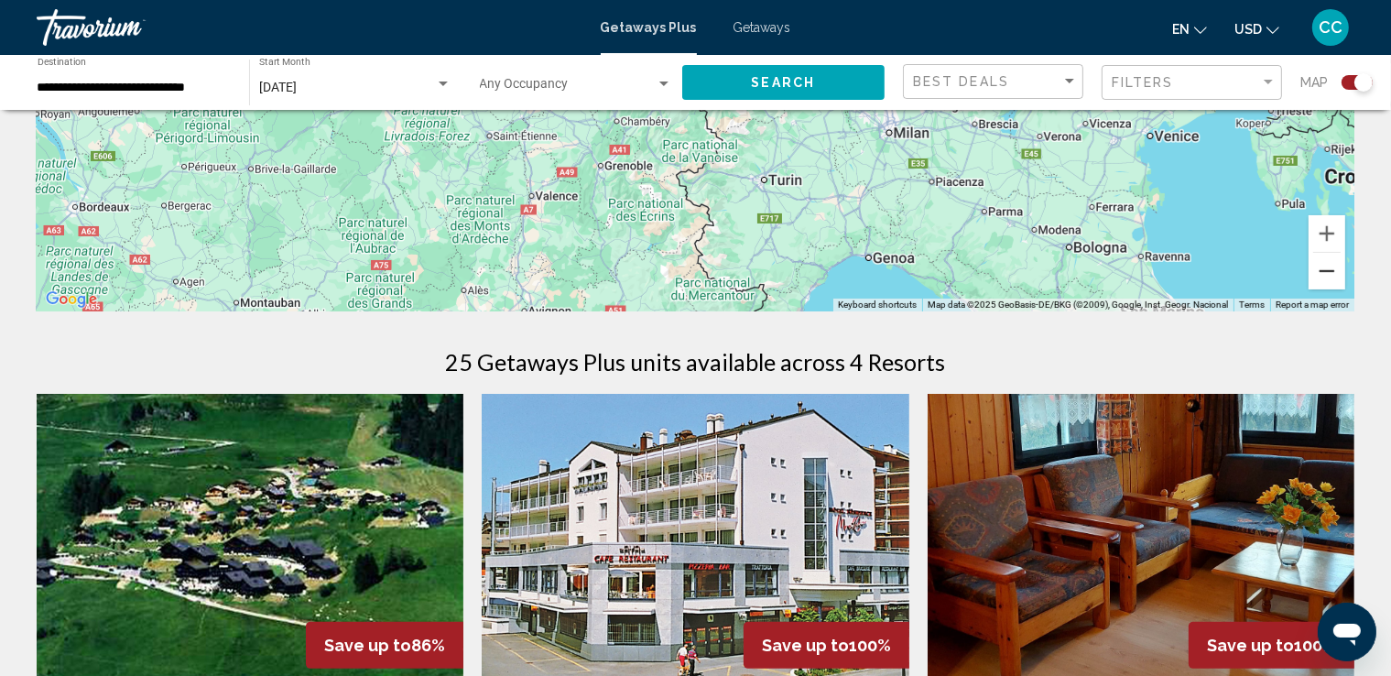
click at [1328, 266] on button "Zoom out" at bounding box center [1327, 271] width 37 height 37
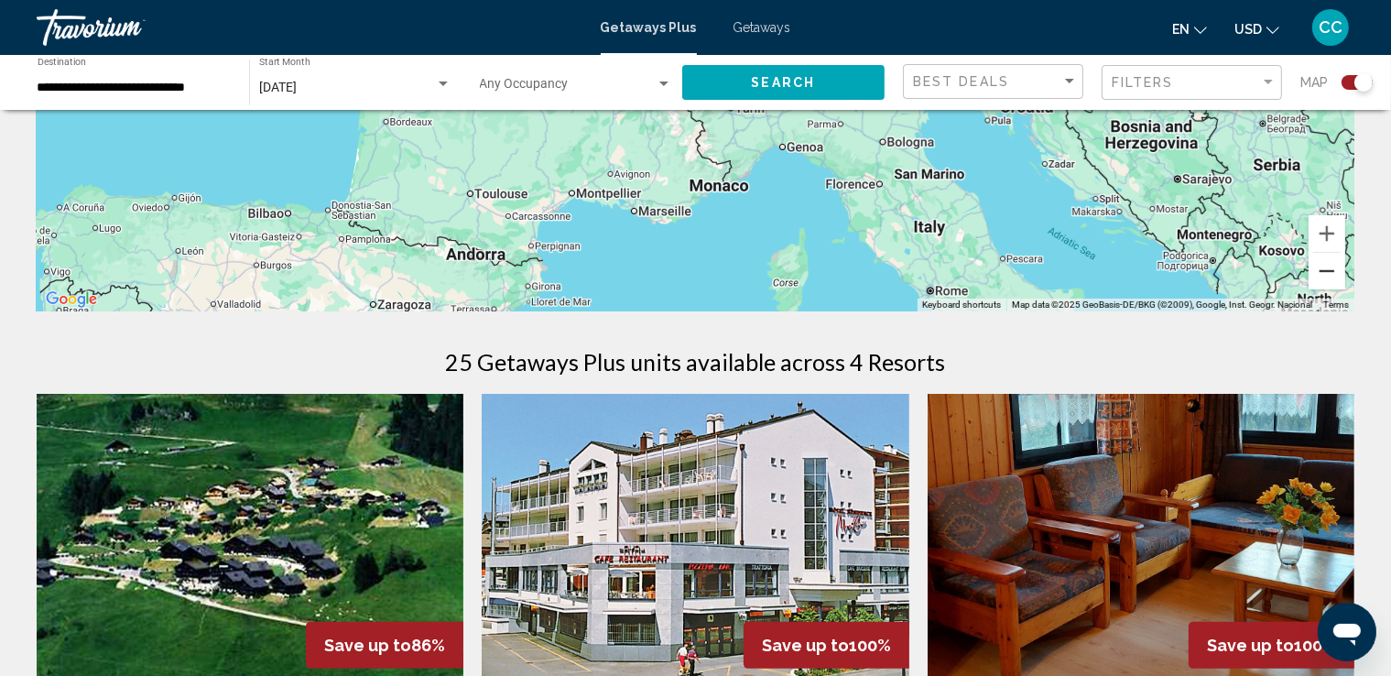
click at [1328, 266] on button "Zoom out" at bounding box center [1327, 271] width 37 height 37
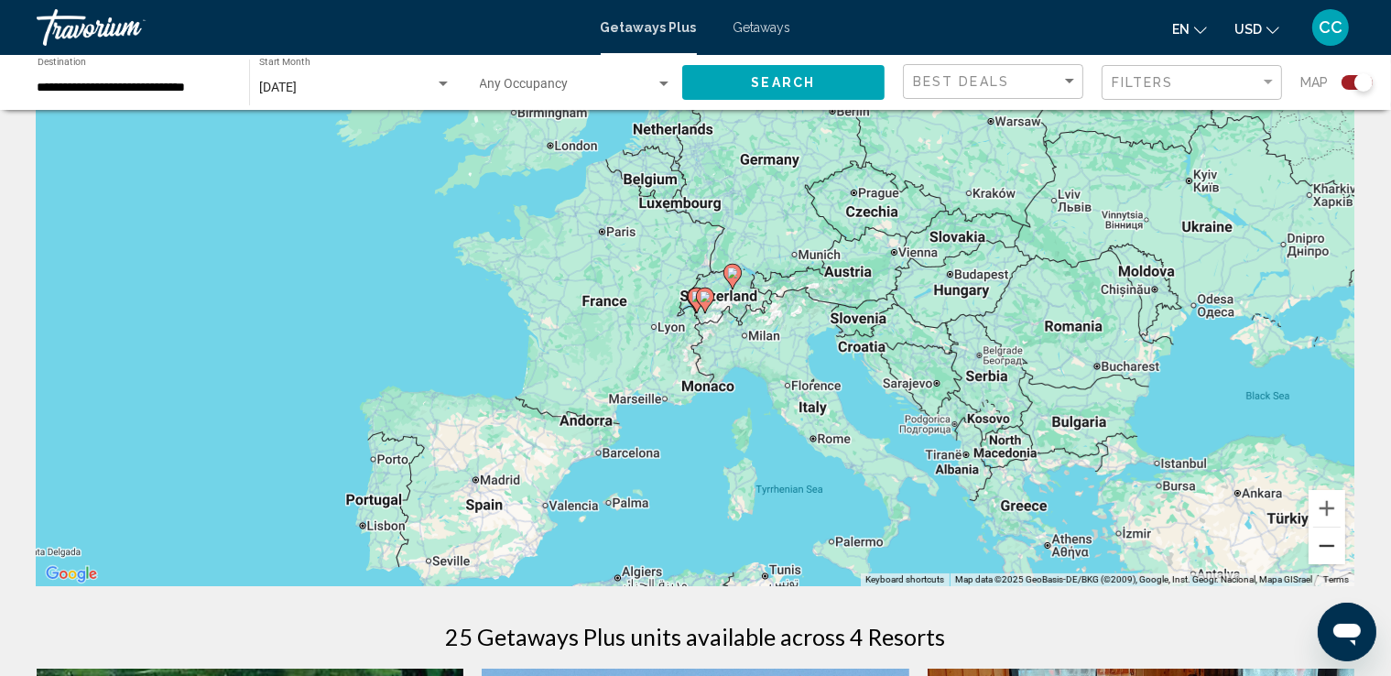
scroll to position [0, 0]
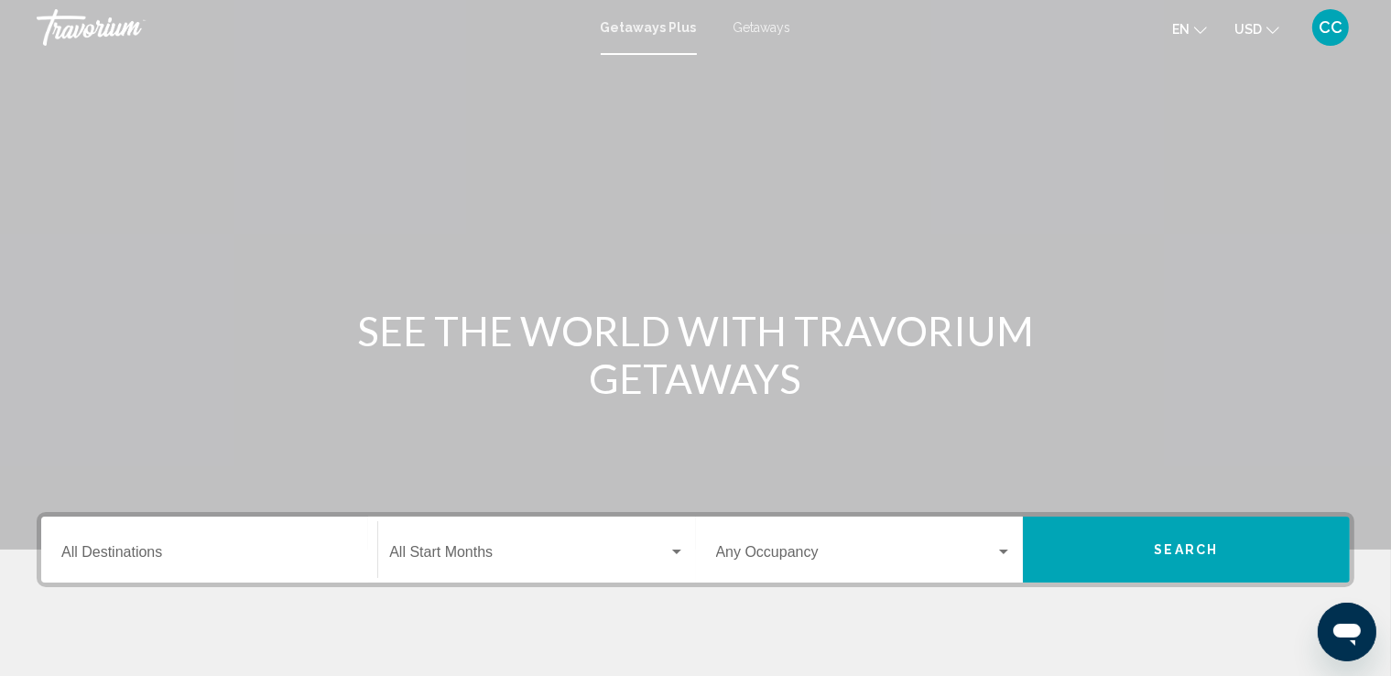
click at [656, 29] on span "Getaways Plus" at bounding box center [649, 27] width 96 height 15
click at [631, 27] on span "Getaways Plus" at bounding box center [649, 27] width 96 height 15
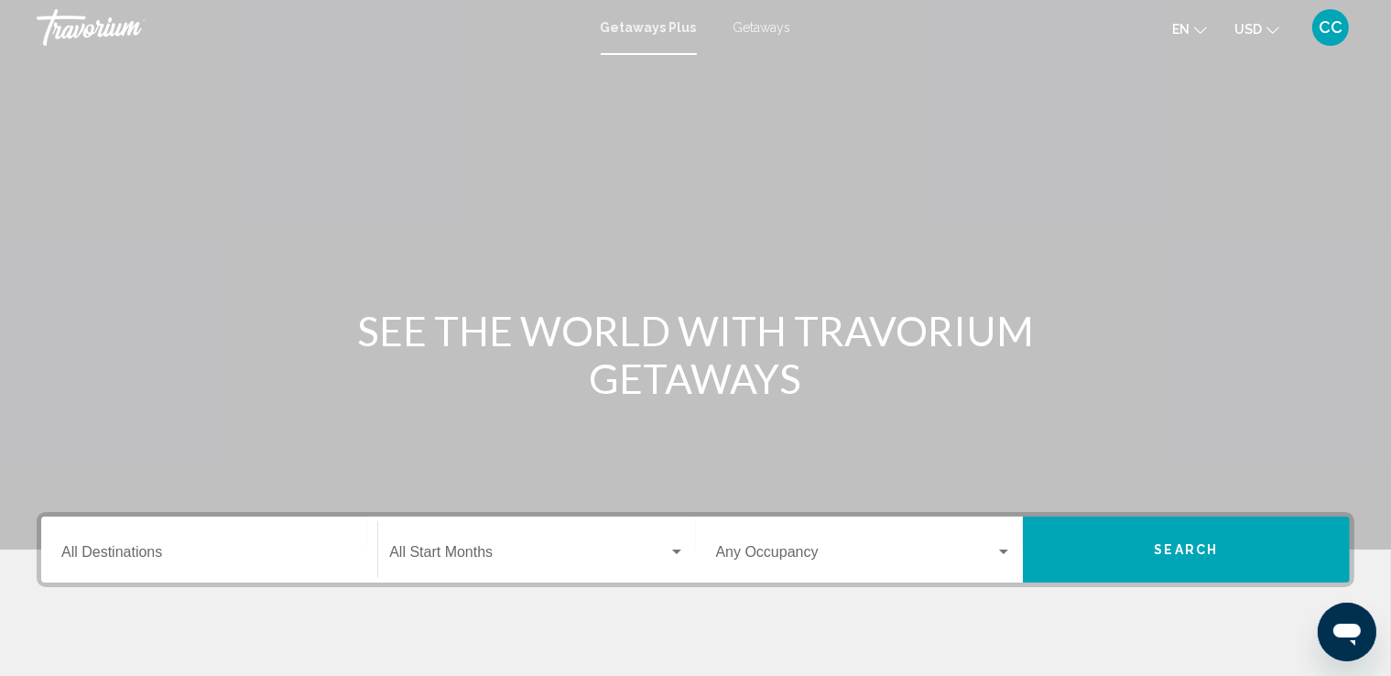
click at [271, 542] on div "Destination All Destinations" at bounding box center [209, 550] width 296 height 58
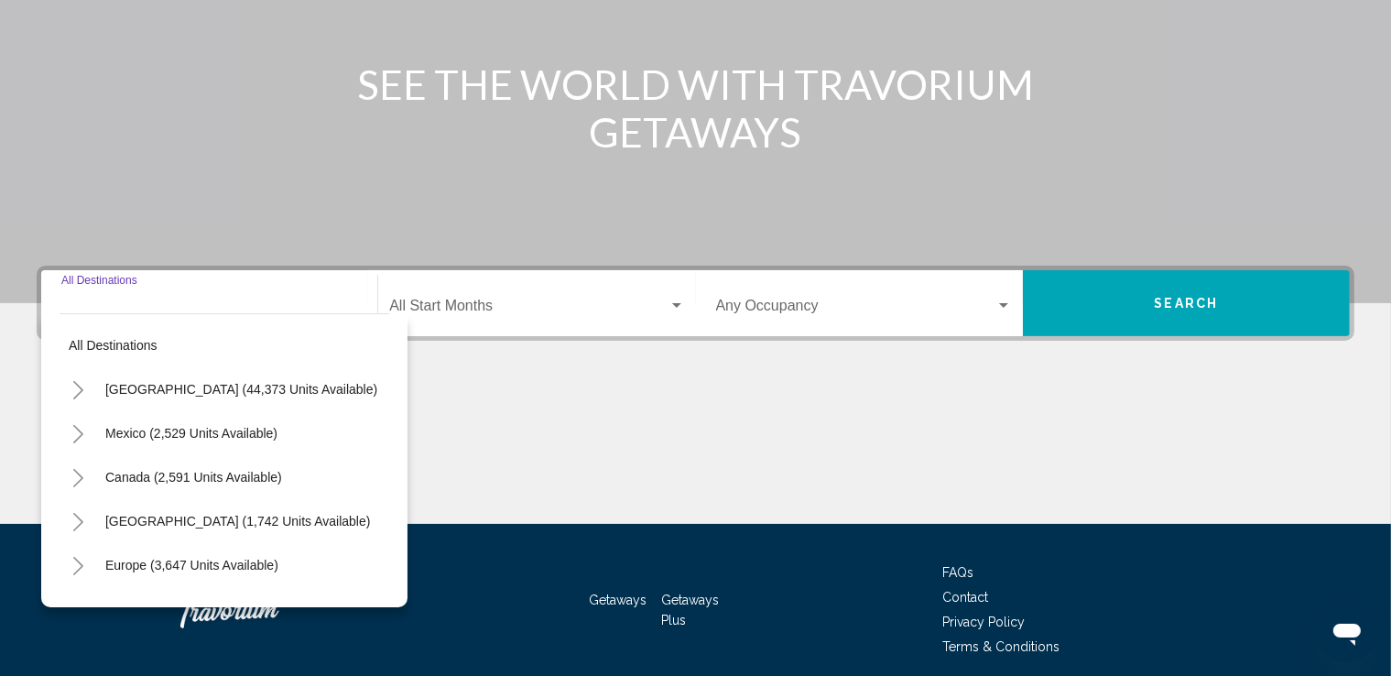
scroll to position [319, 0]
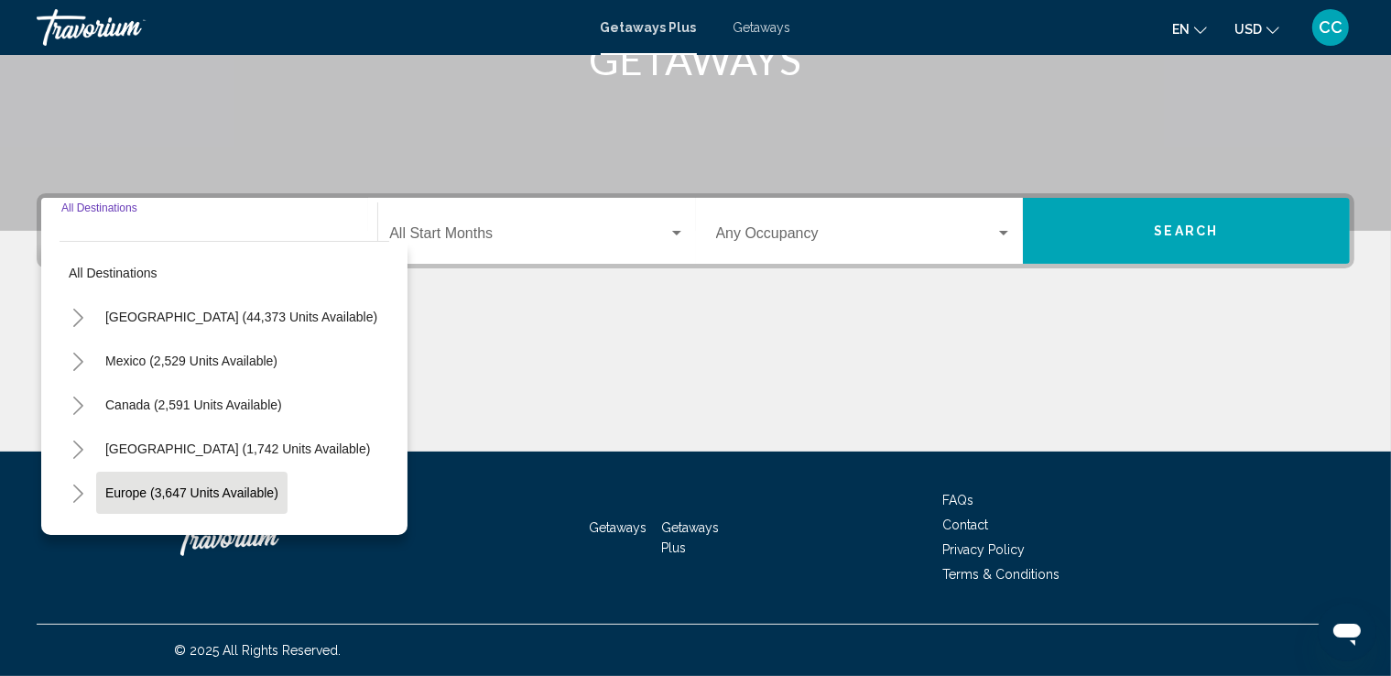
click at [234, 493] on span "Europe (3,647 units available)" at bounding box center [191, 492] width 173 height 15
type input "**********"
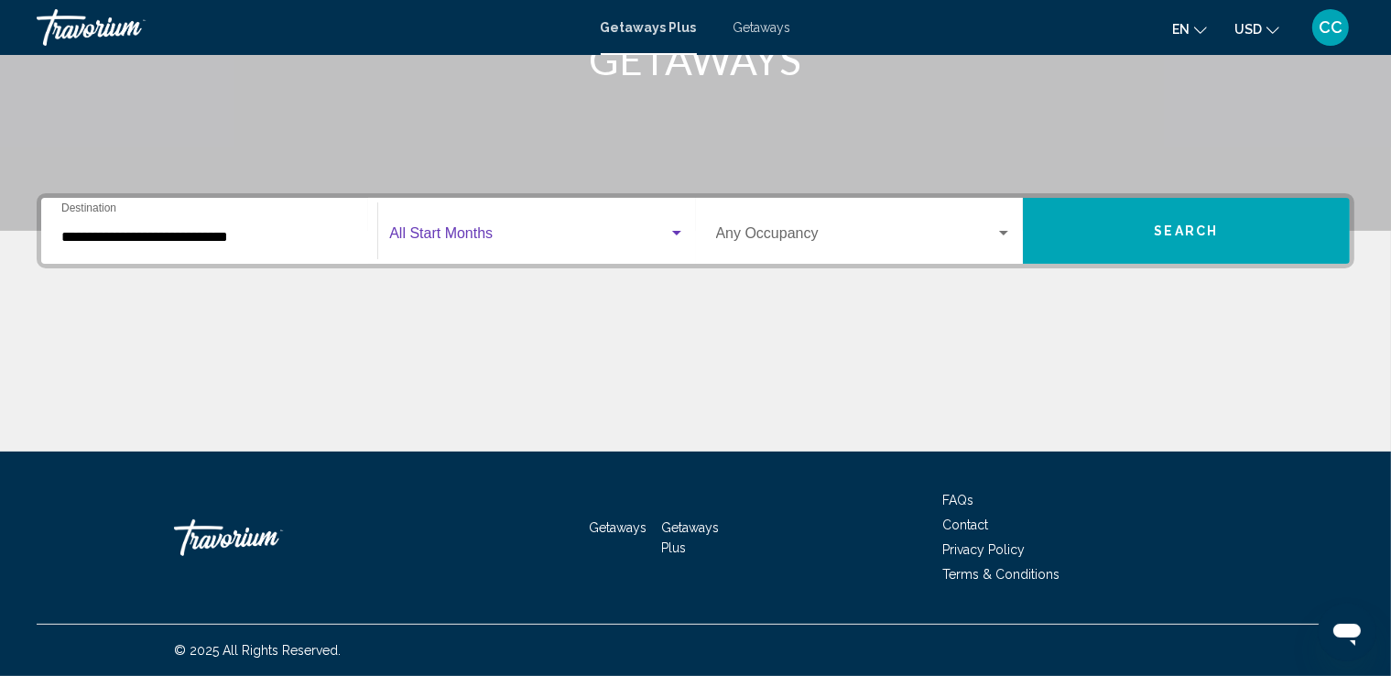
click at [677, 232] on div "Search widget" at bounding box center [676, 233] width 9 height 5
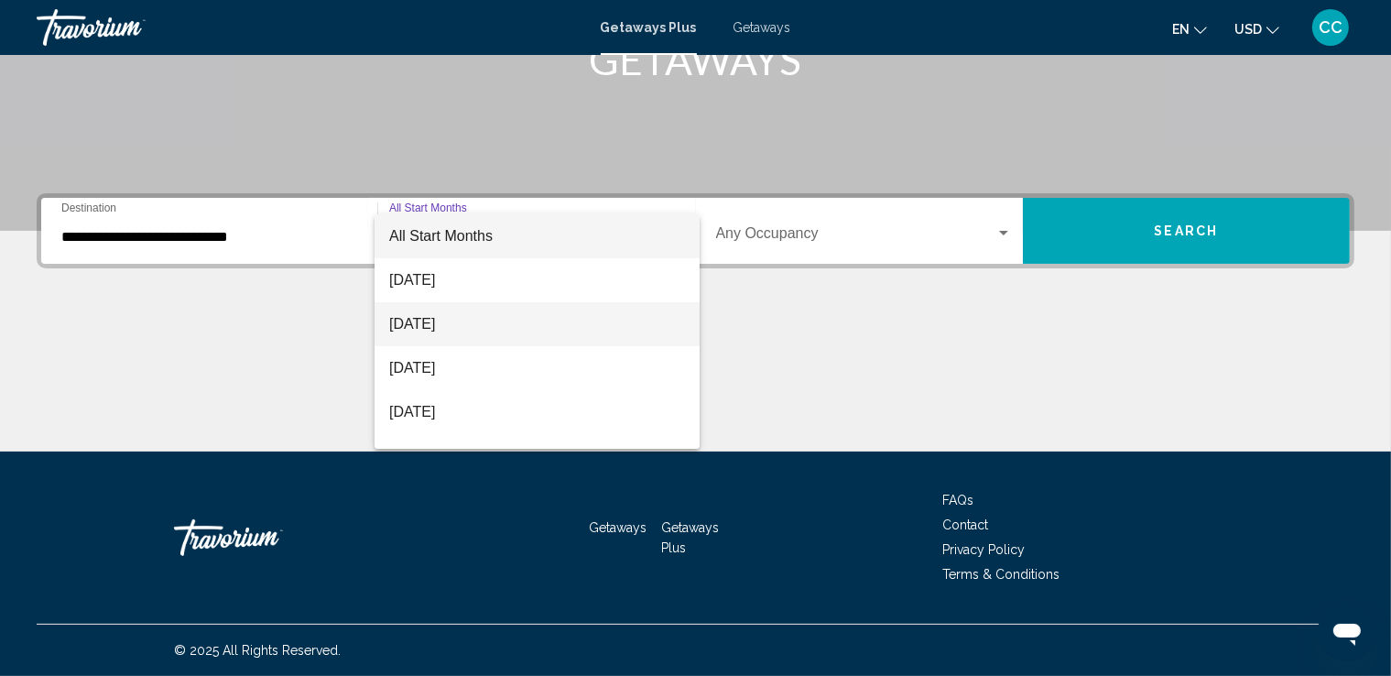
click at [546, 332] on span "[DATE]" at bounding box center [537, 324] width 296 height 44
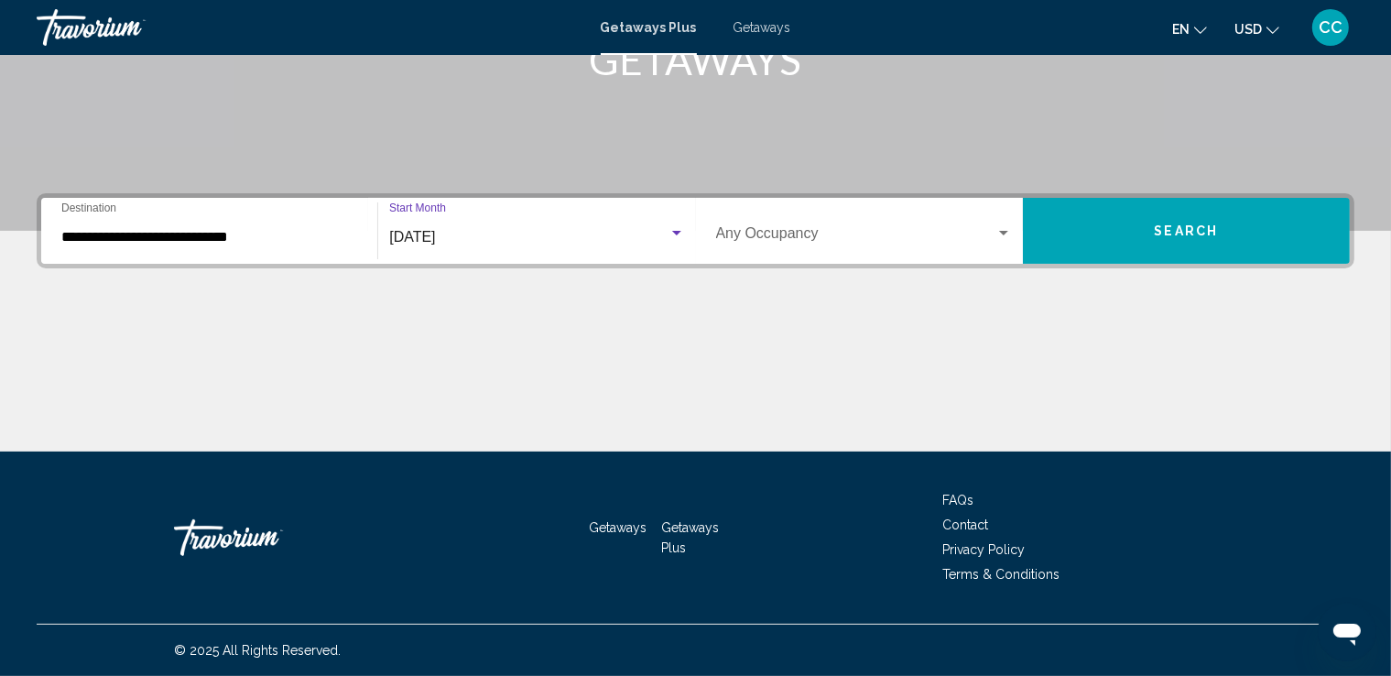
click at [1004, 228] on div "Search widget" at bounding box center [1003, 233] width 16 height 15
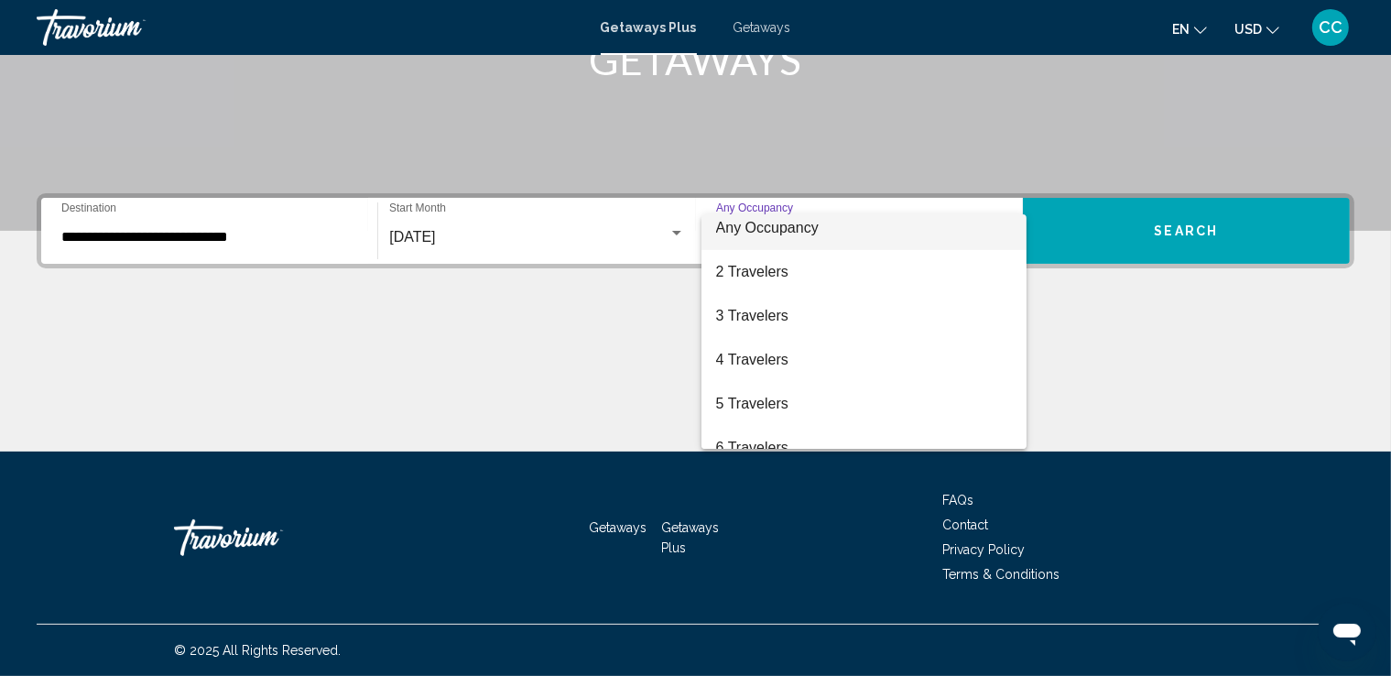
scroll to position [0, 0]
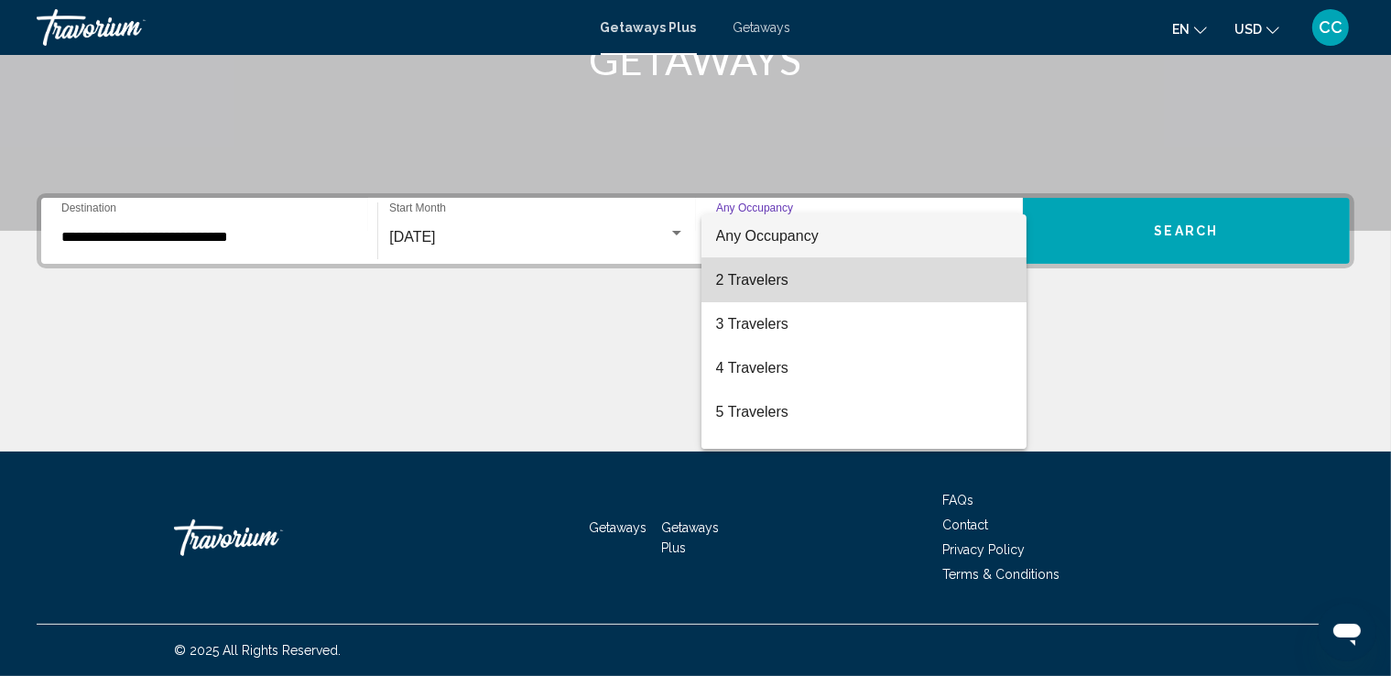
click at [905, 283] on span "2 Travelers" at bounding box center [864, 280] width 296 height 44
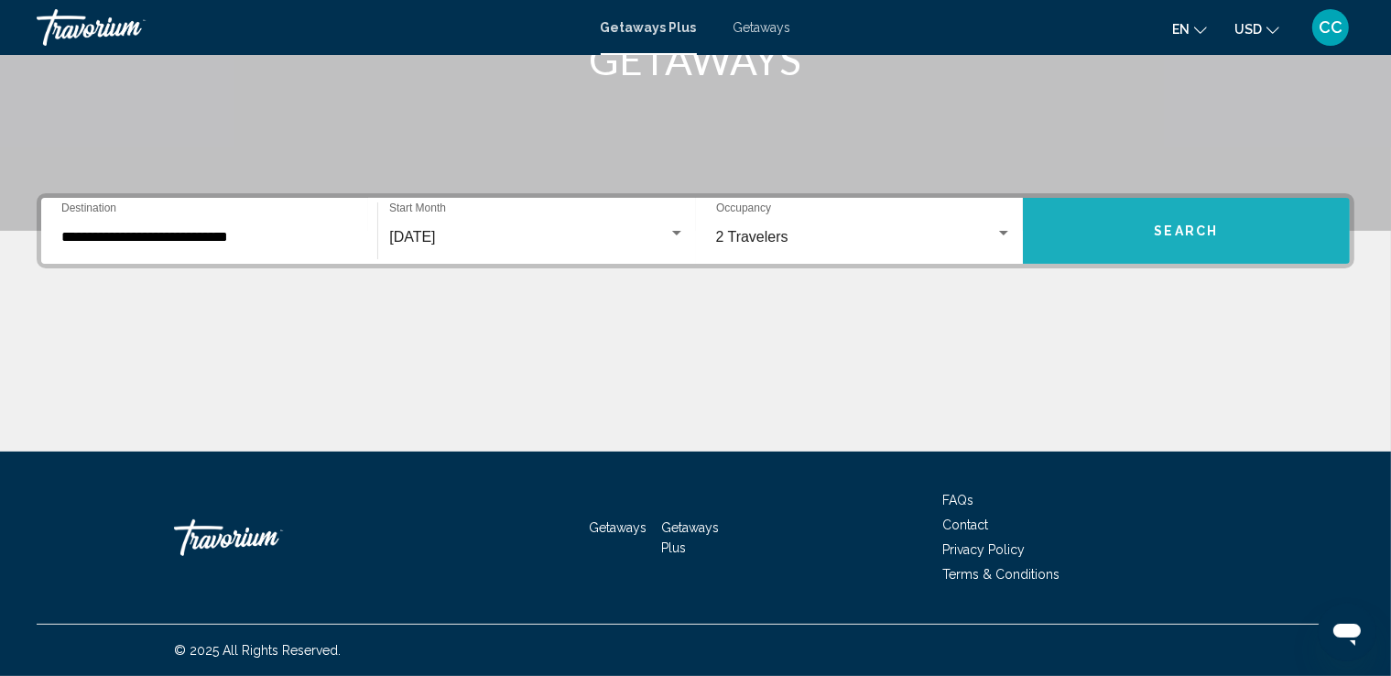
click at [1161, 239] on button "Search" at bounding box center [1186, 231] width 327 height 66
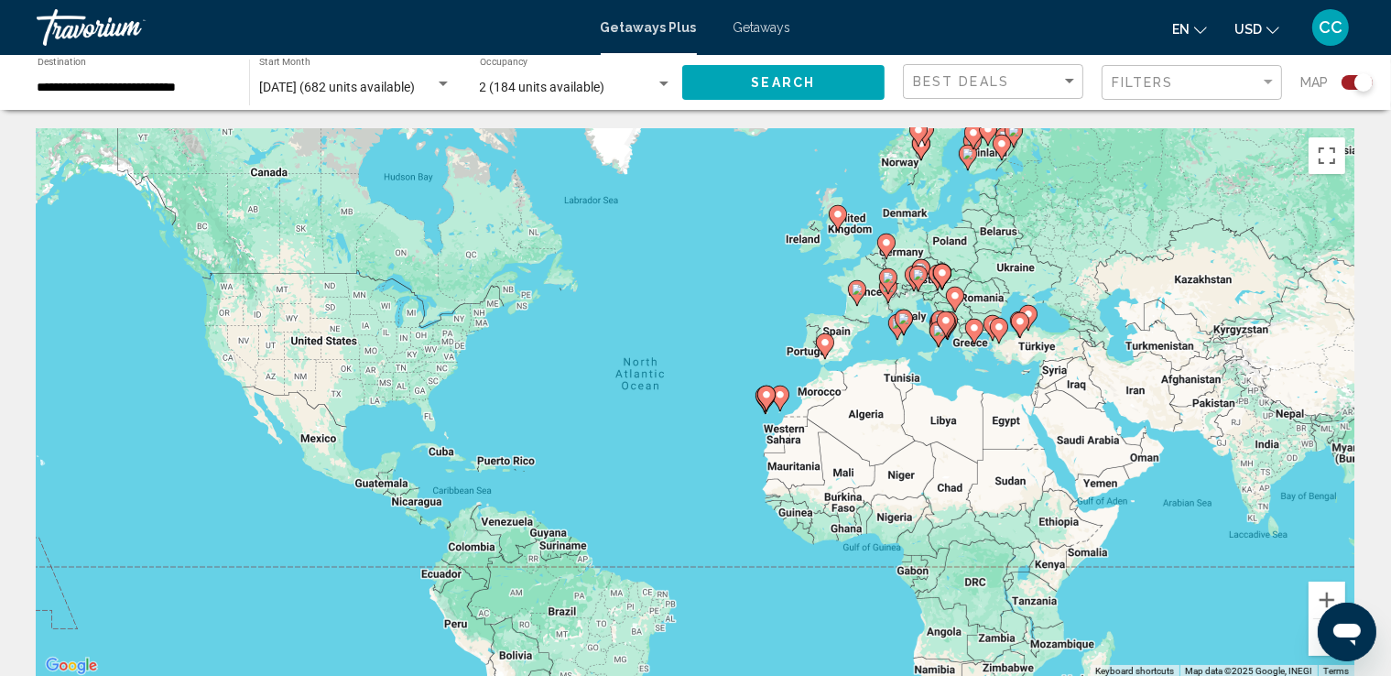
click at [901, 327] on icon "Main content" at bounding box center [903, 322] width 16 height 24
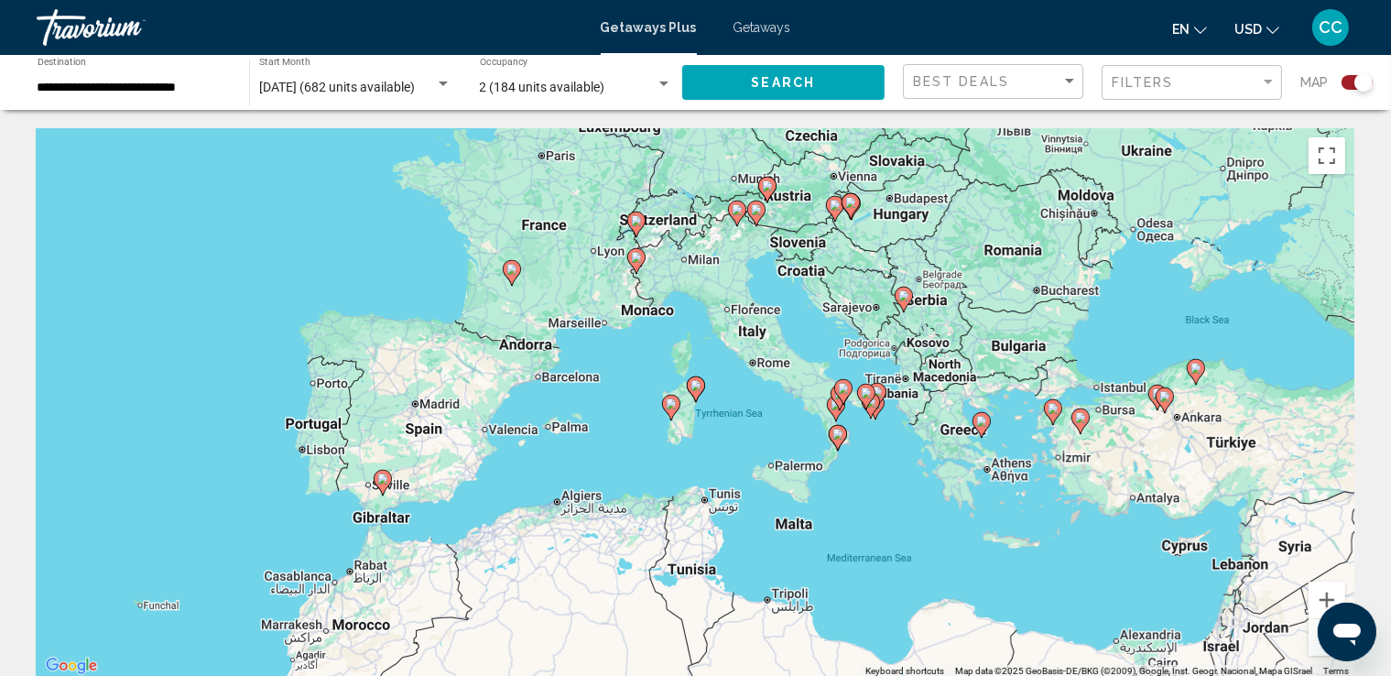
click at [842, 396] on icon "Main content" at bounding box center [842, 392] width 16 height 24
type input "**********"
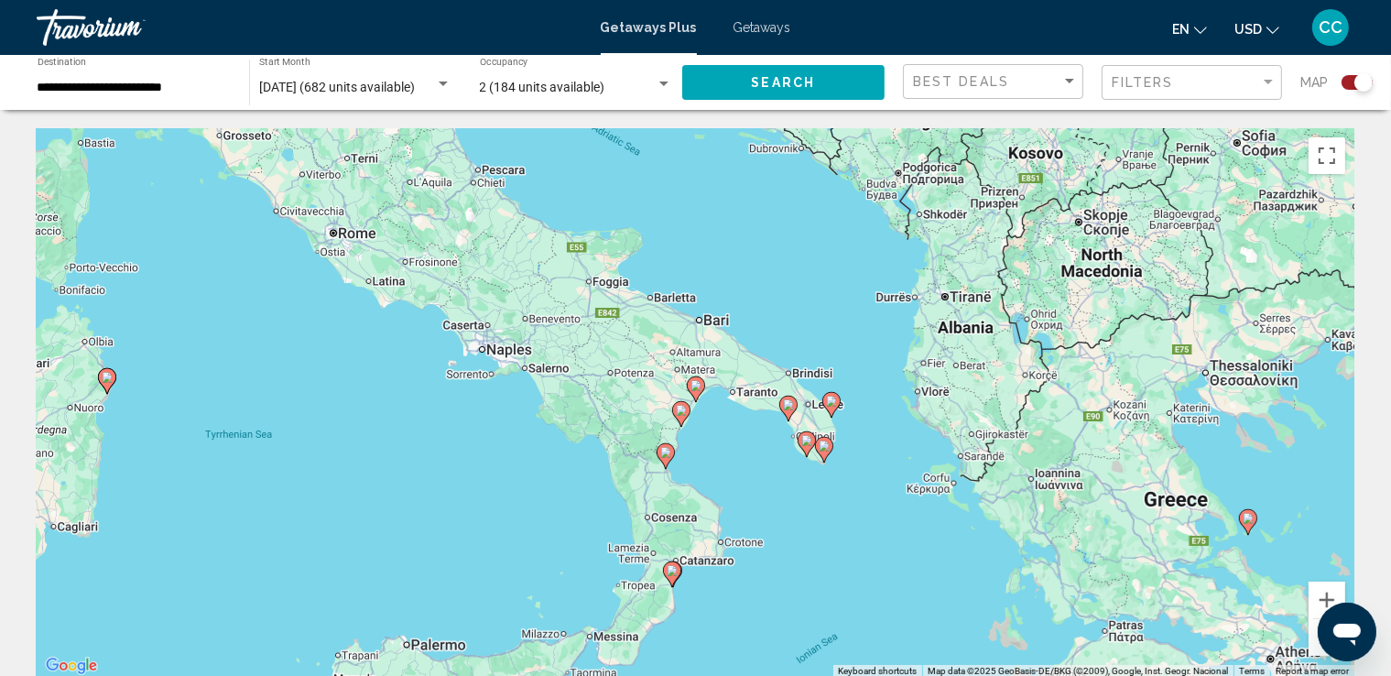
click at [1316, 636] on button "Zoom out" at bounding box center [1327, 637] width 37 height 37
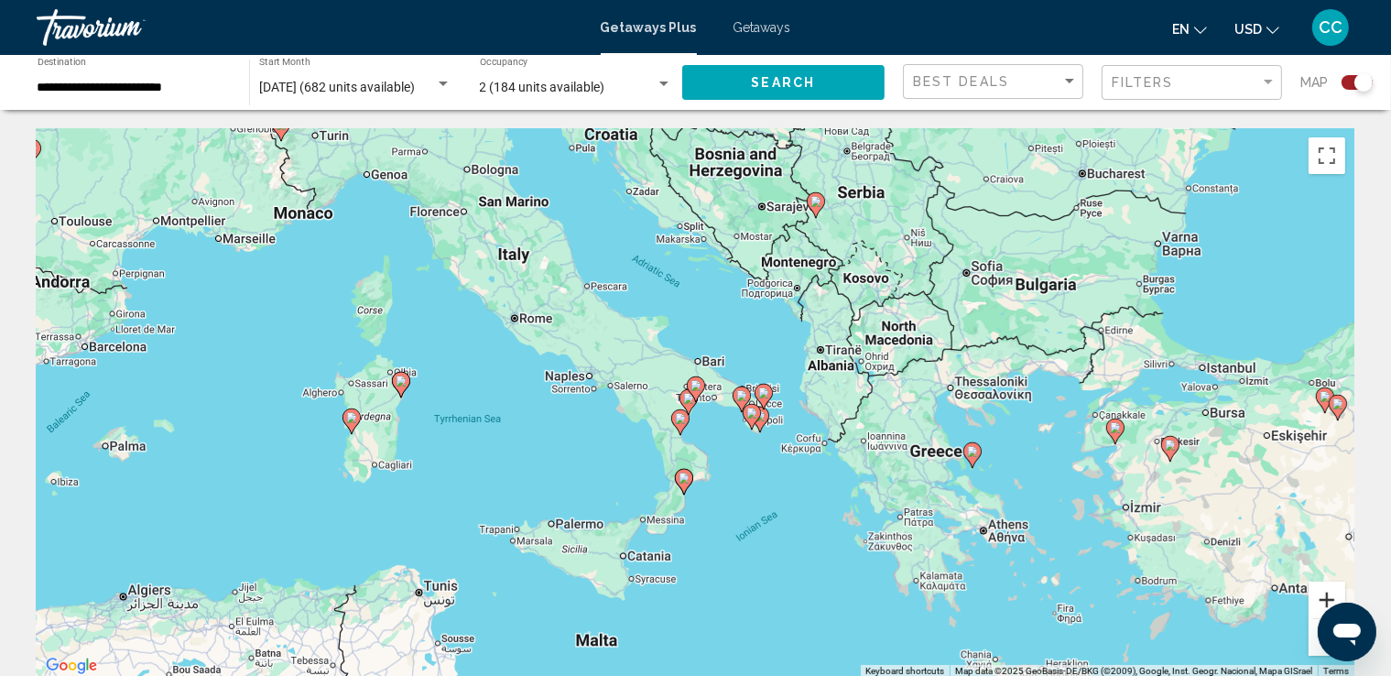
click at [1326, 595] on button "Zoom in" at bounding box center [1327, 599] width 37 height 37
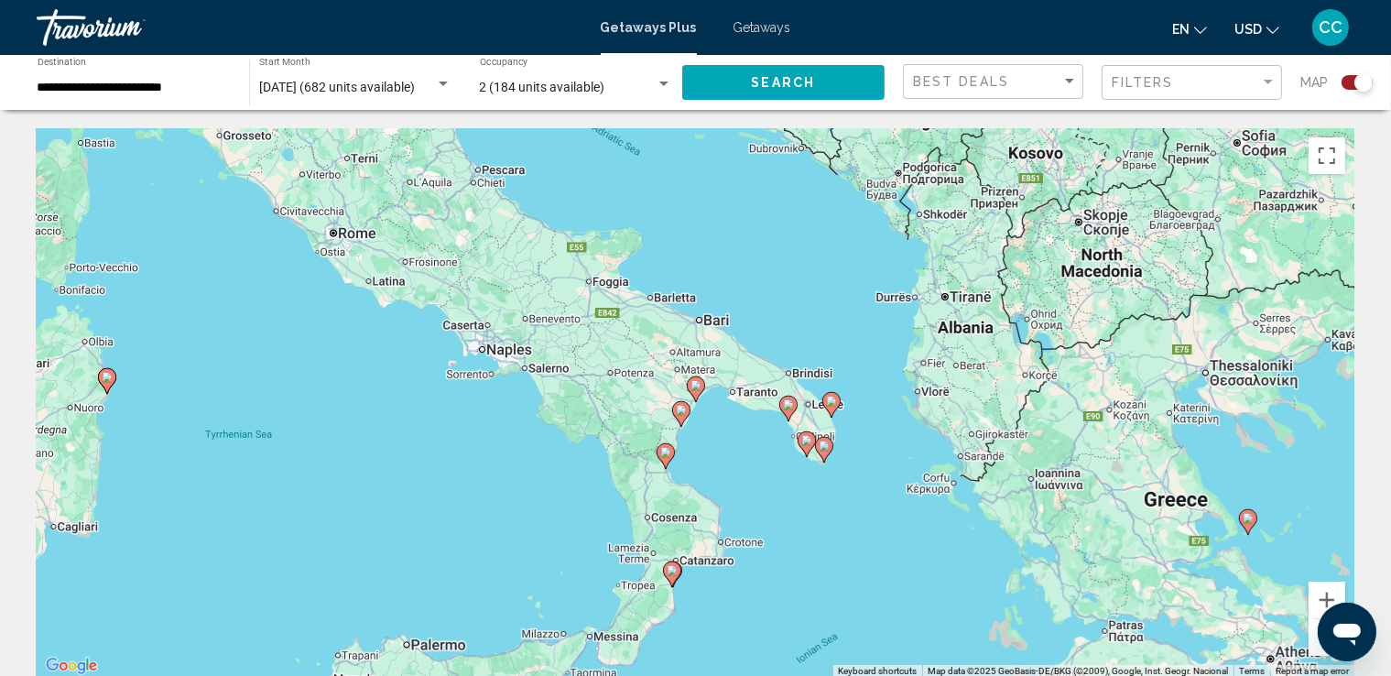
click at [1319, 641] on button "Zoom out" at bounding box center [1327, 637] width 37 height 37
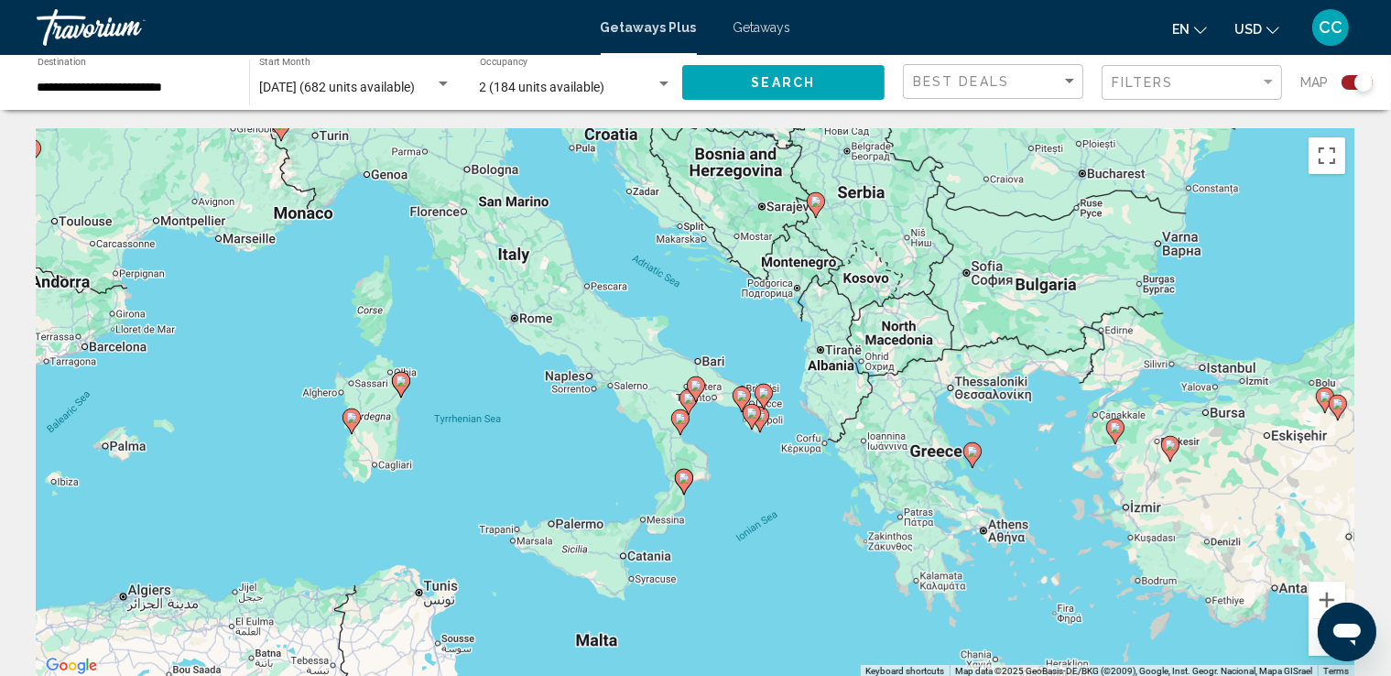
click at [1317, 639] on button "Open messaging window" at bounding box center [1346, 631] width 59 height 59
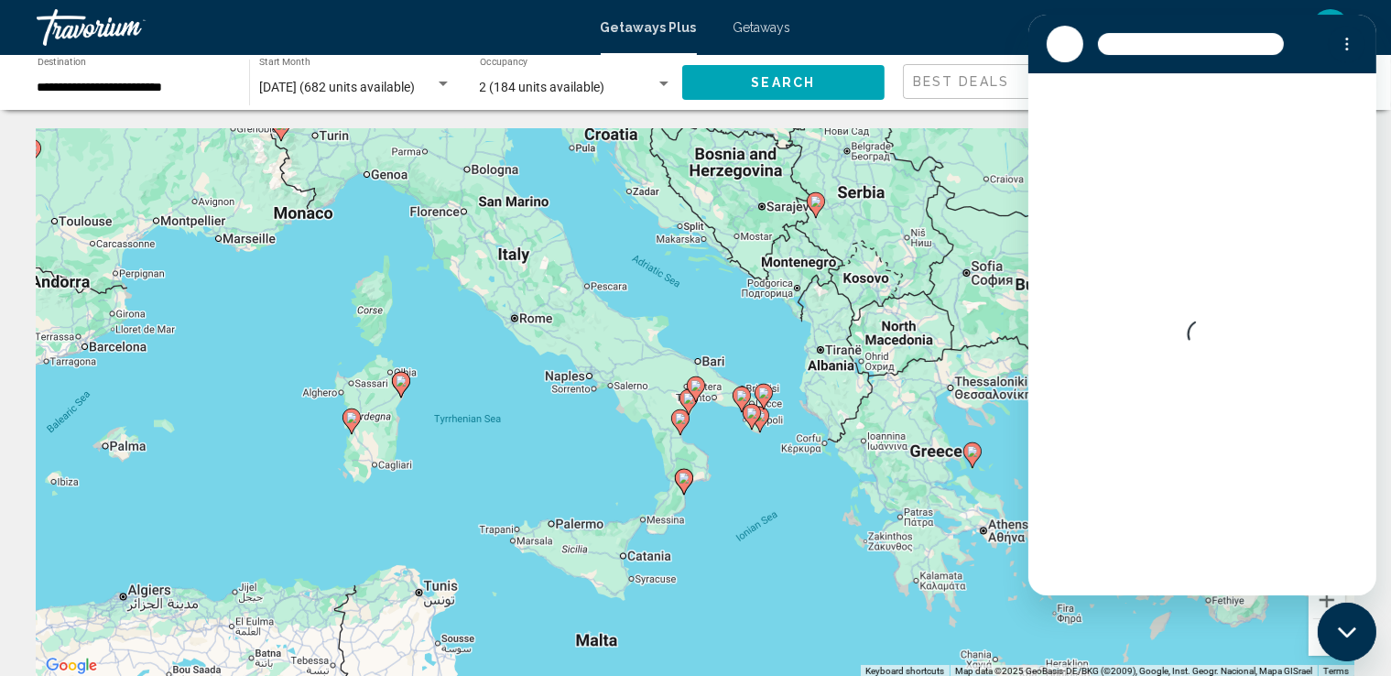
click at [1193, 635] on div "To activate drag with keyboard, press Alt + Enter. Once in keyboard drag state,…" at bounding box center [696, 402] width 1318 height 549
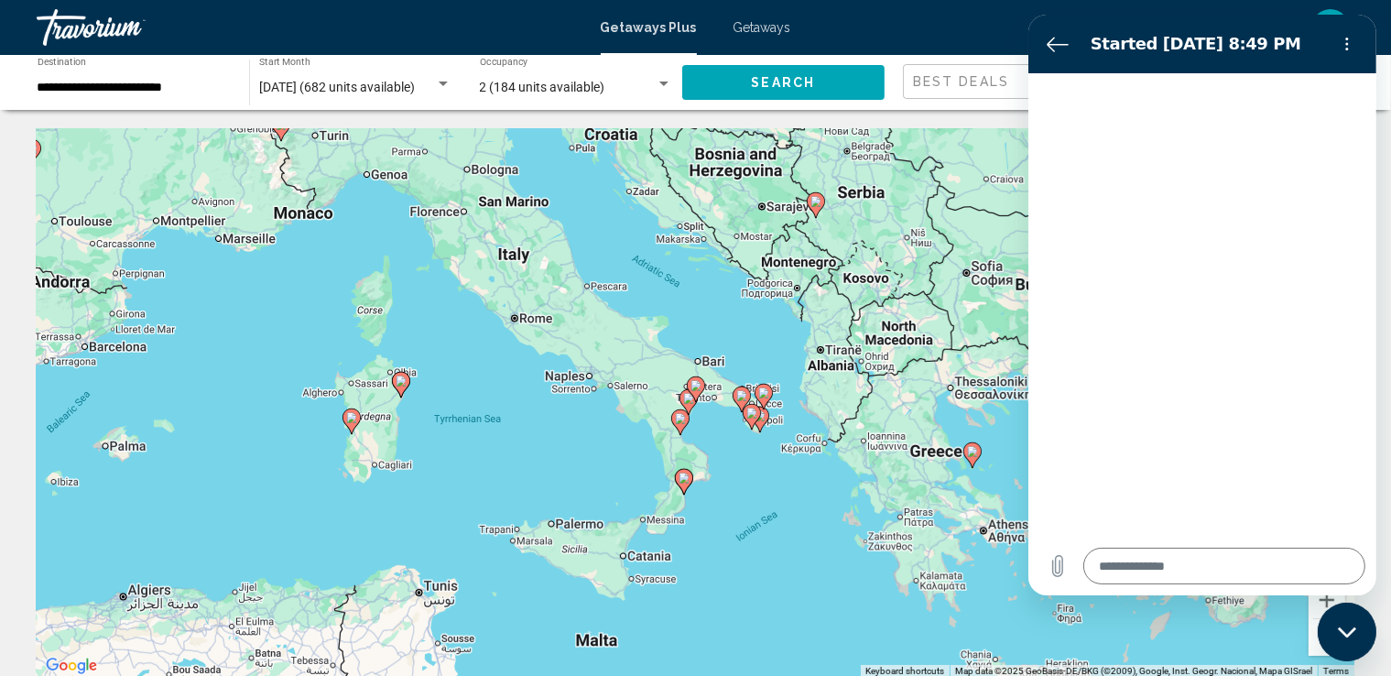
type textarea "*"
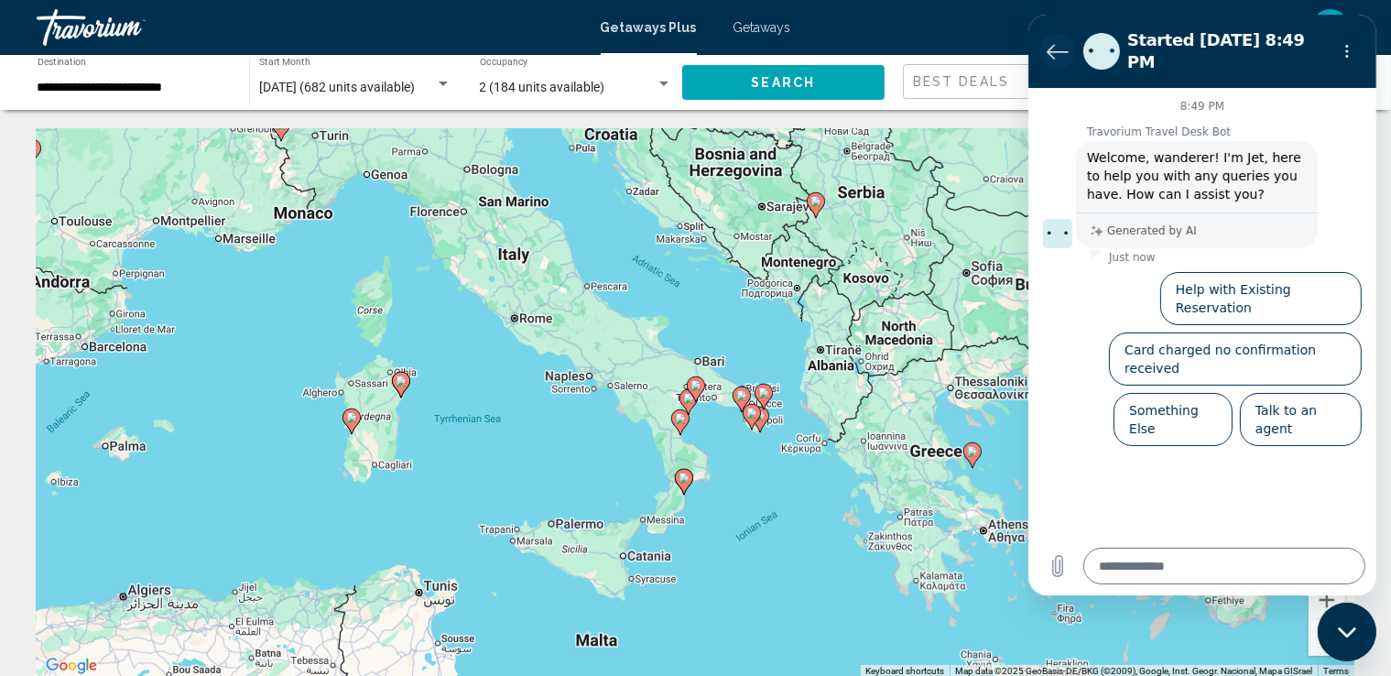
click at [1050, 41] on icon "Back to the conversation list" at bounding box center [1057, 51] width 22 height 22
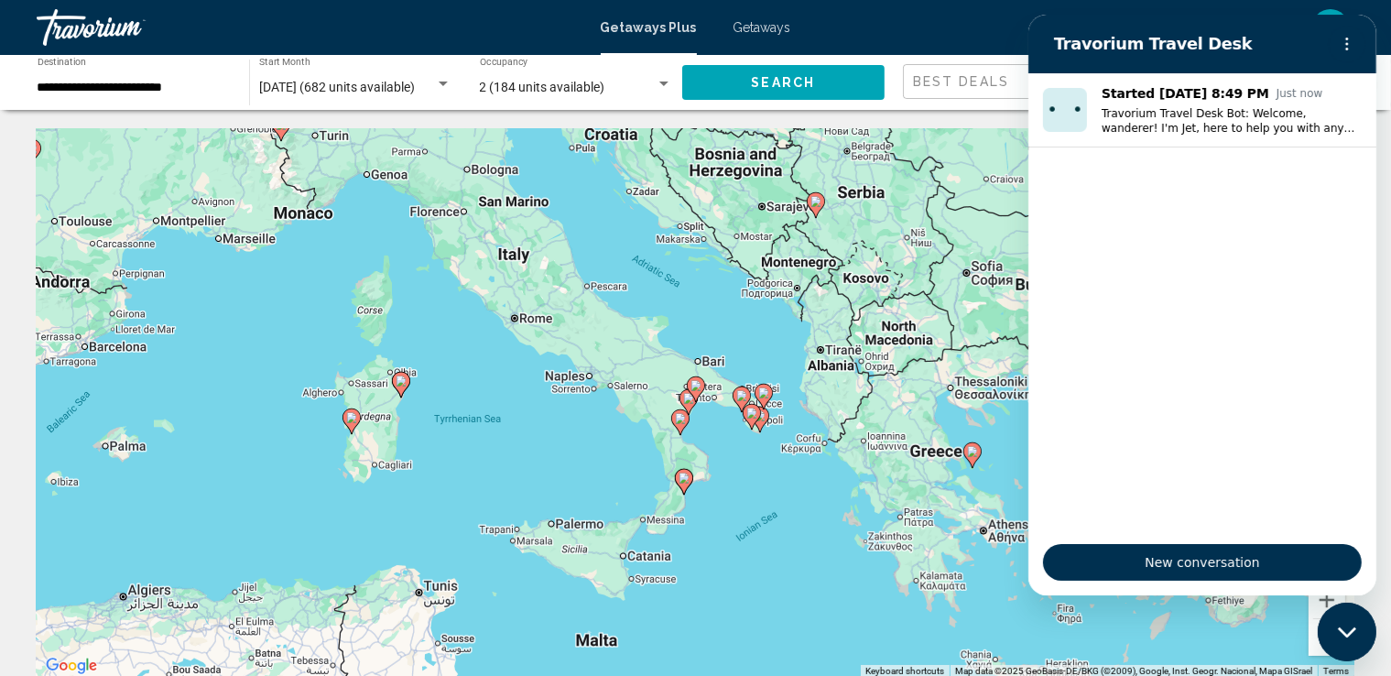
click at [1313, 636] on button "Zoom out" at bounding box center [1327, 637] width 37 height 37
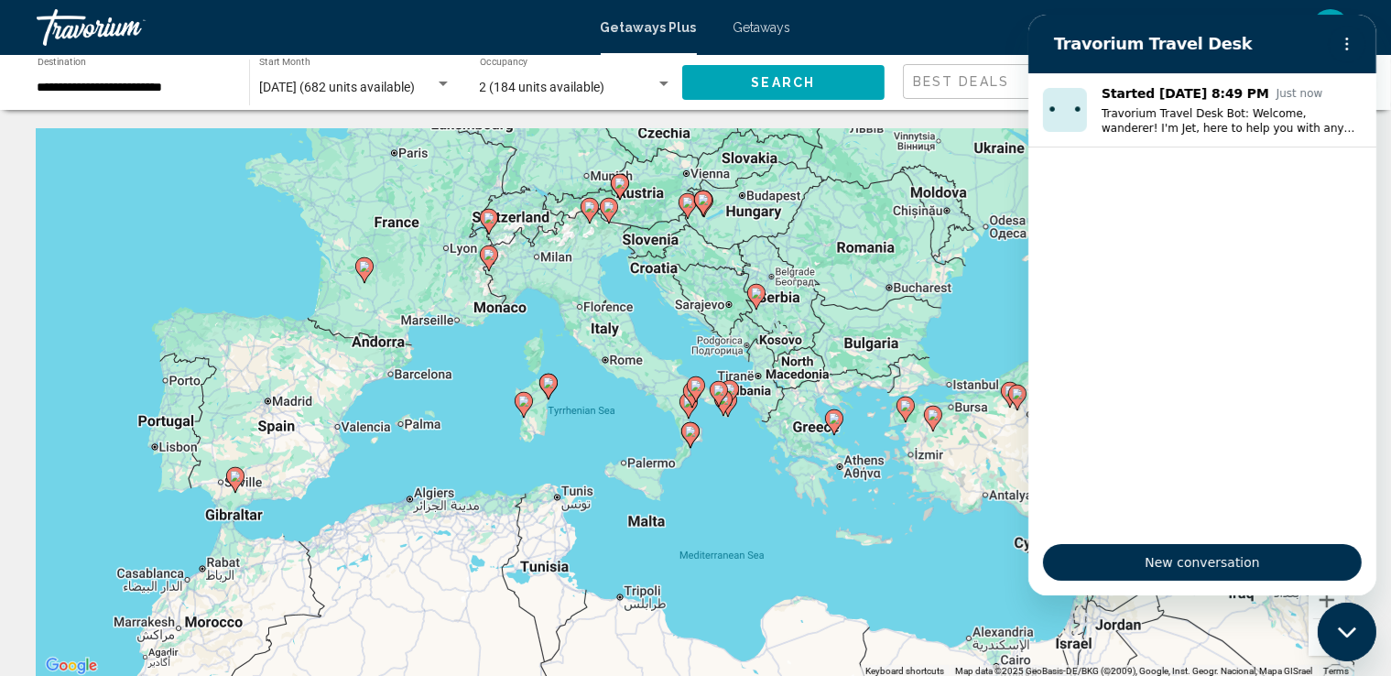
click at [925, 544] on div "To activate drag with keyboard, press Alt + Enter. Once in keyboard drag state,…" at bounding box center [696, 402] width 1318 height 549
click at [1343, 632] on icon "Close messaging window" at bounding box center [1345, 630] width 18 height 10
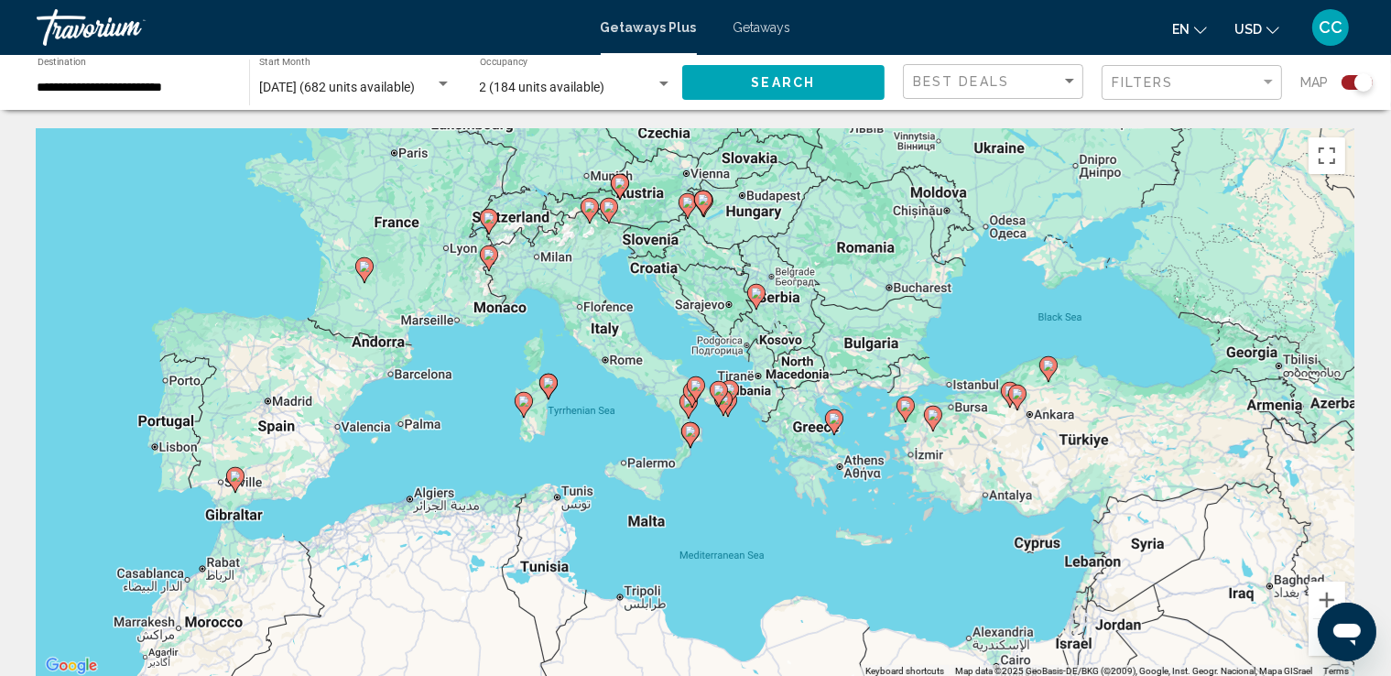
click at [1316, 635] on button "Zoom out" at bounding box center [1327, 637] width 37 height 37
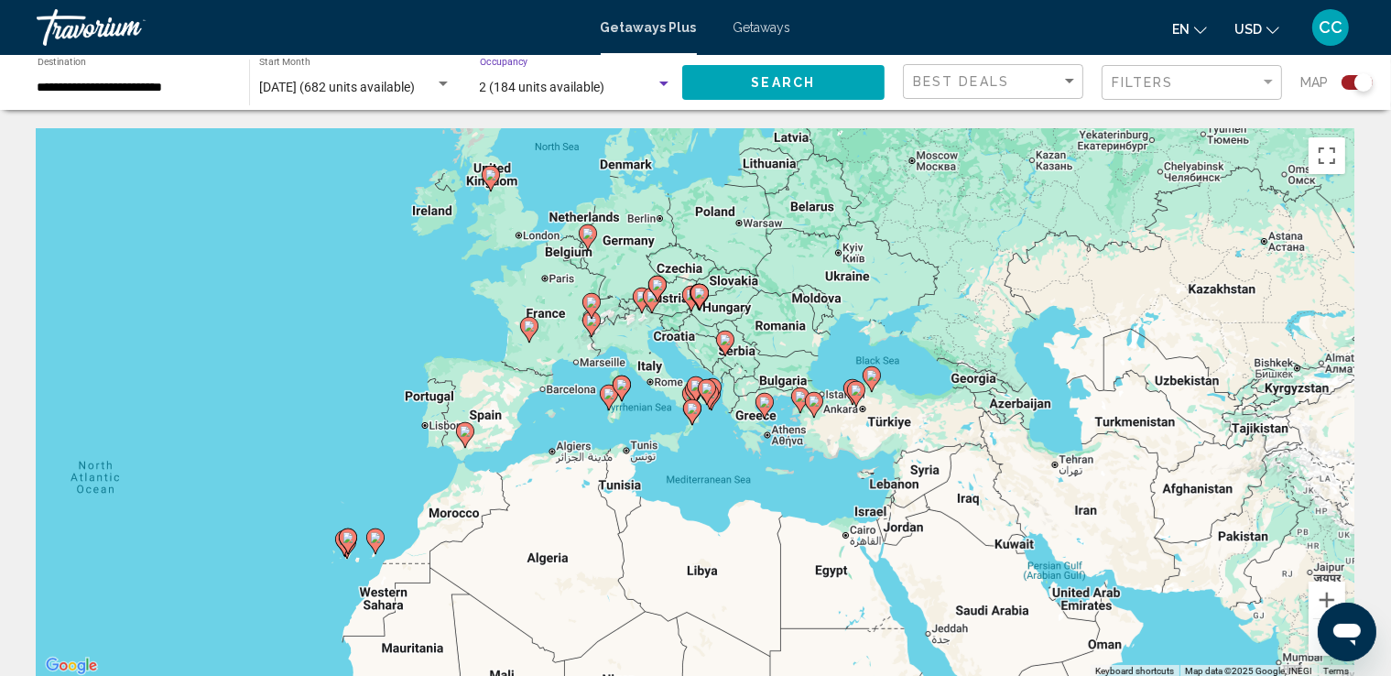
click at [664, 84] on div "Search widget" at bounding box center [663, 83] width 9 height 5
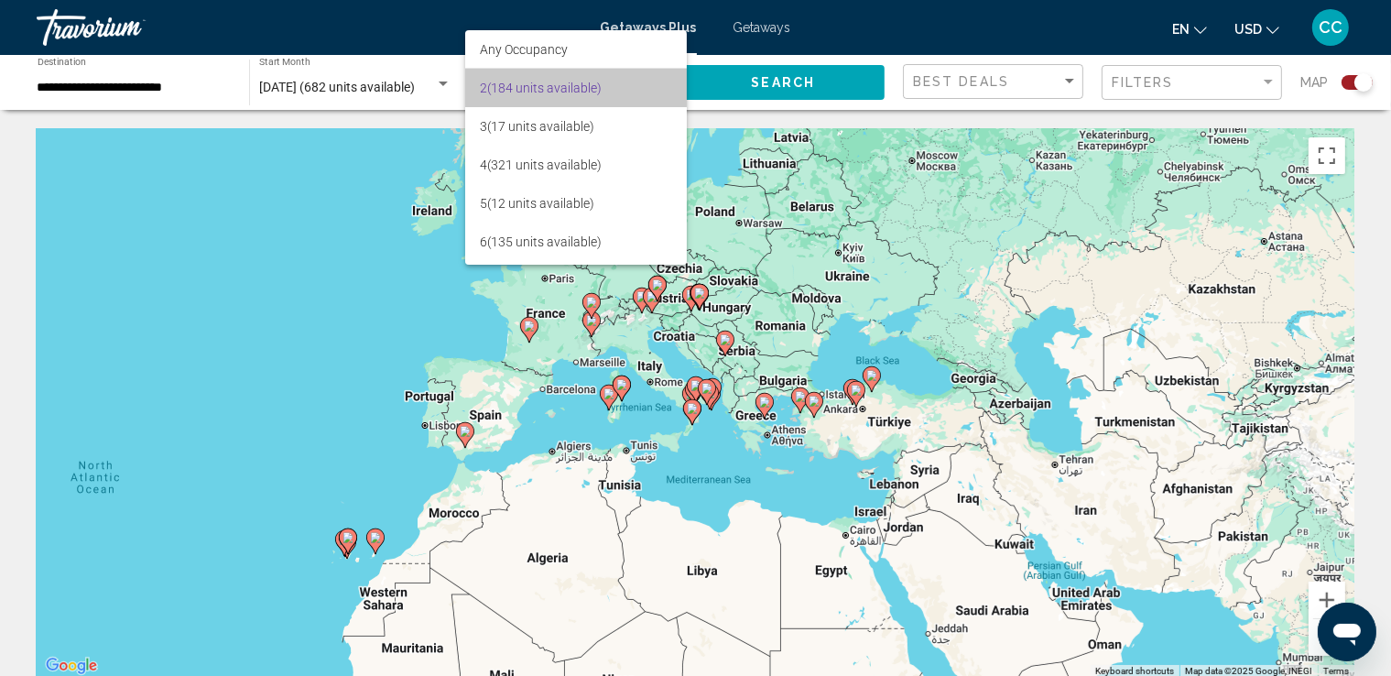
click at [664, 84] on mat-option "2 (184 units available)" at bounding box center [576, 88] width 223 height 38
